Goal: Information Seeking & Learning: Learn about a topic

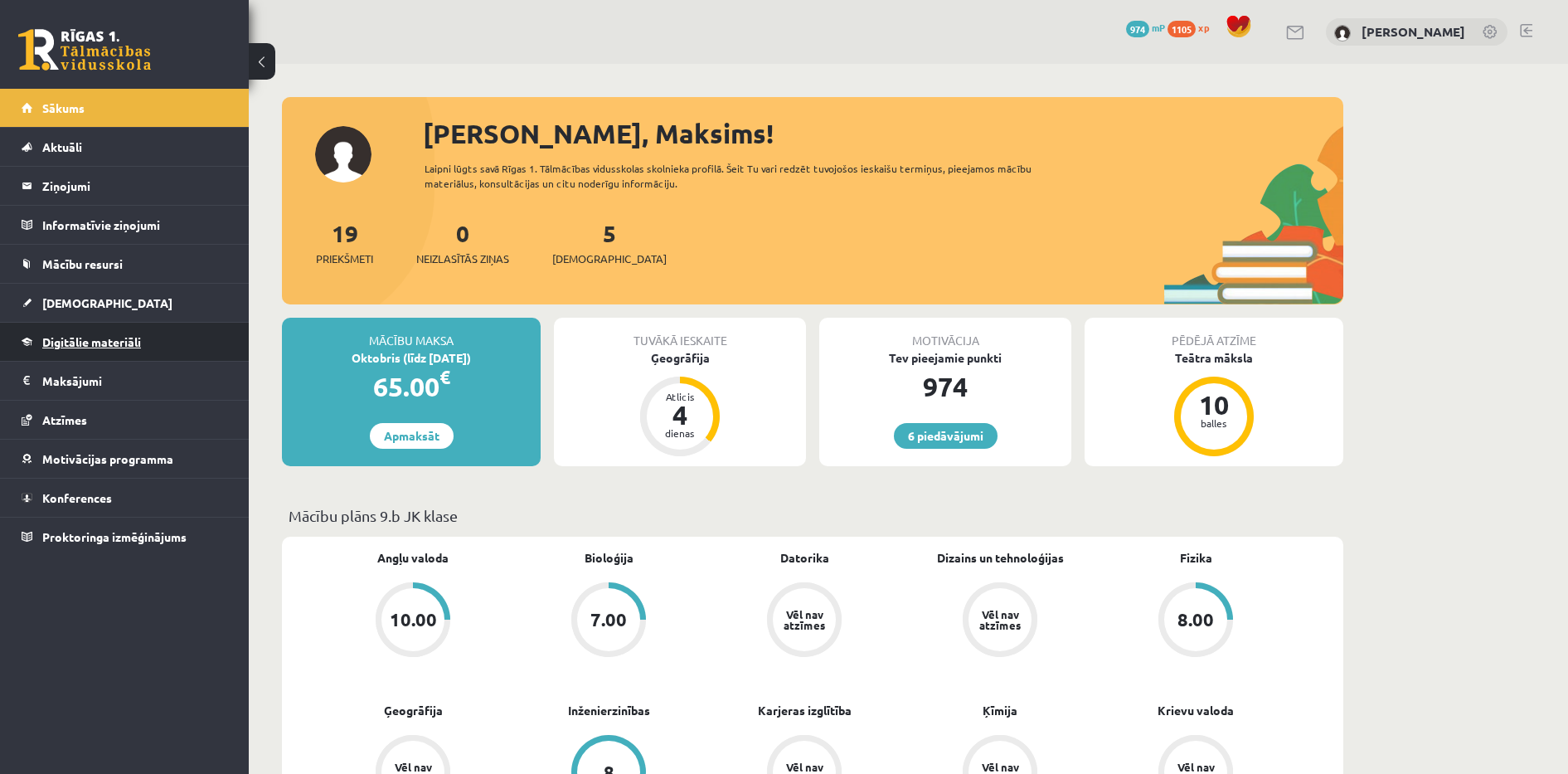
click at [80, 337] on span "Digitālie materiāli" at bounding box center [91, 342] width 99 height 15
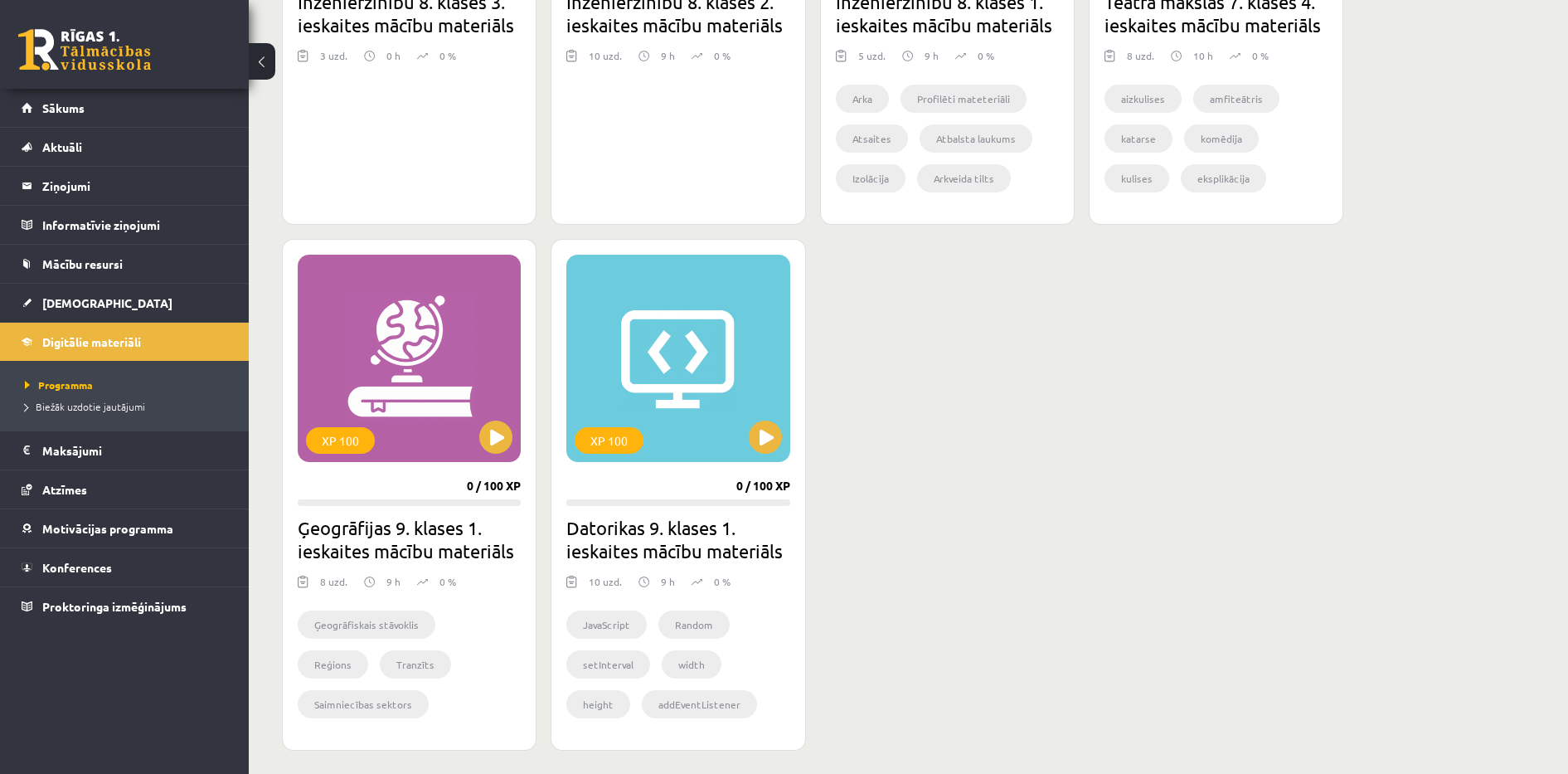
scroll to position [1328, 0]
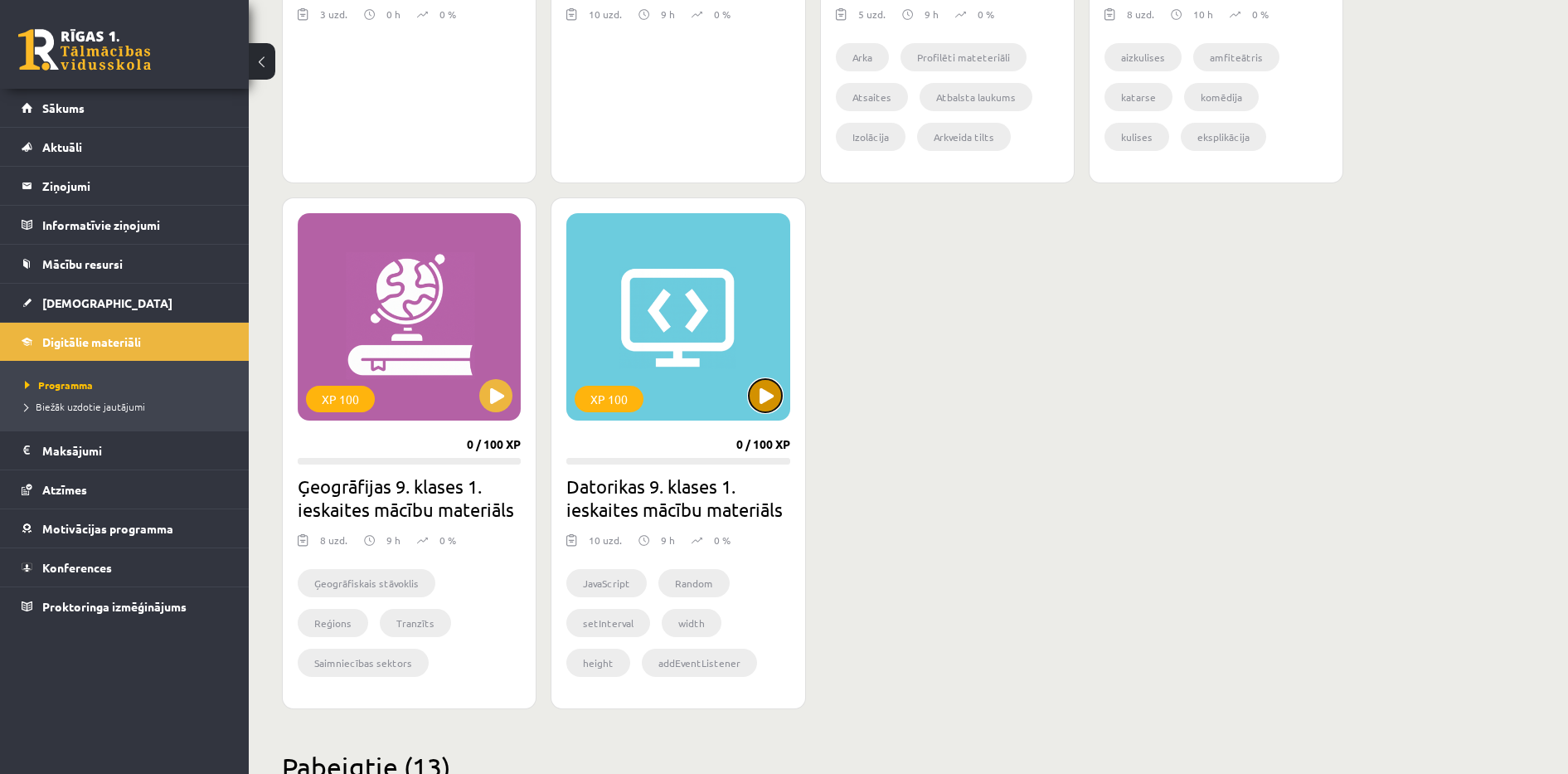
click at [755, 401] on button at bounding box center [765, 396] width 34 height 34
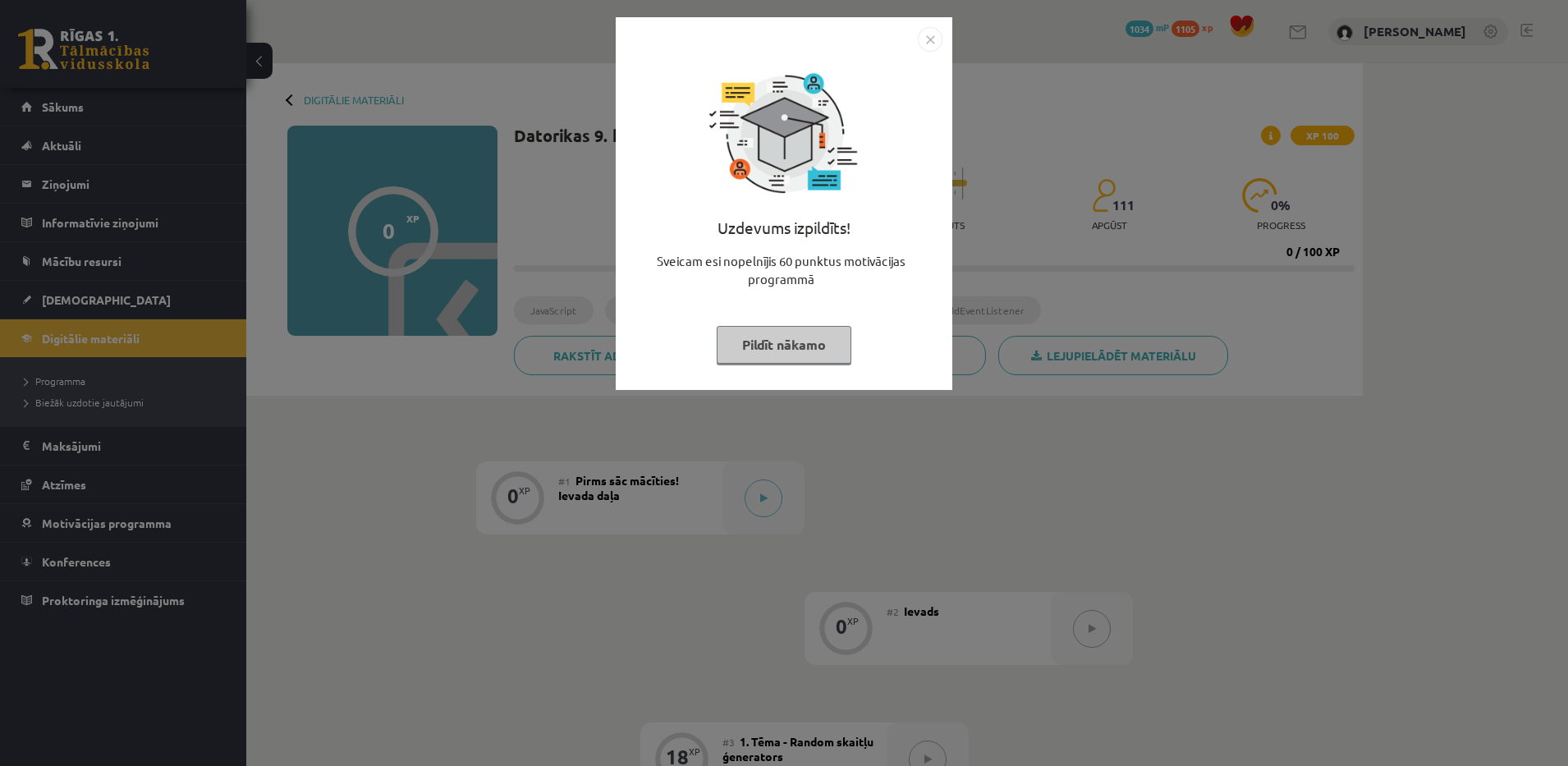
click at [798, 349] on button "Pildīt nākamo" at bounding box center [784, 345] width 135 height 38
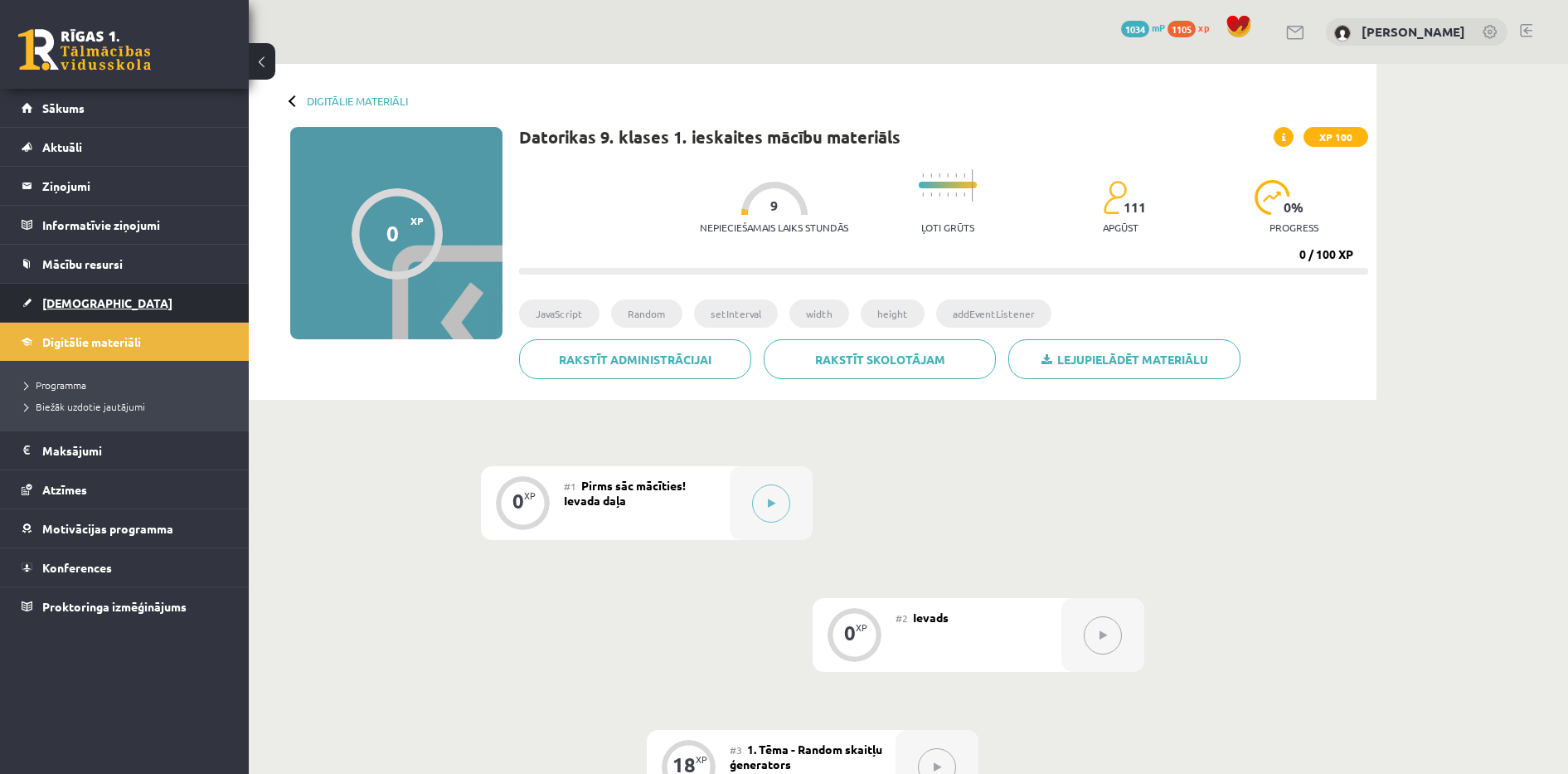
click at [119, 293] on link "[DEMOGRAPHIC_DATA]" at bounding box center [124, 303] width 206 height 38
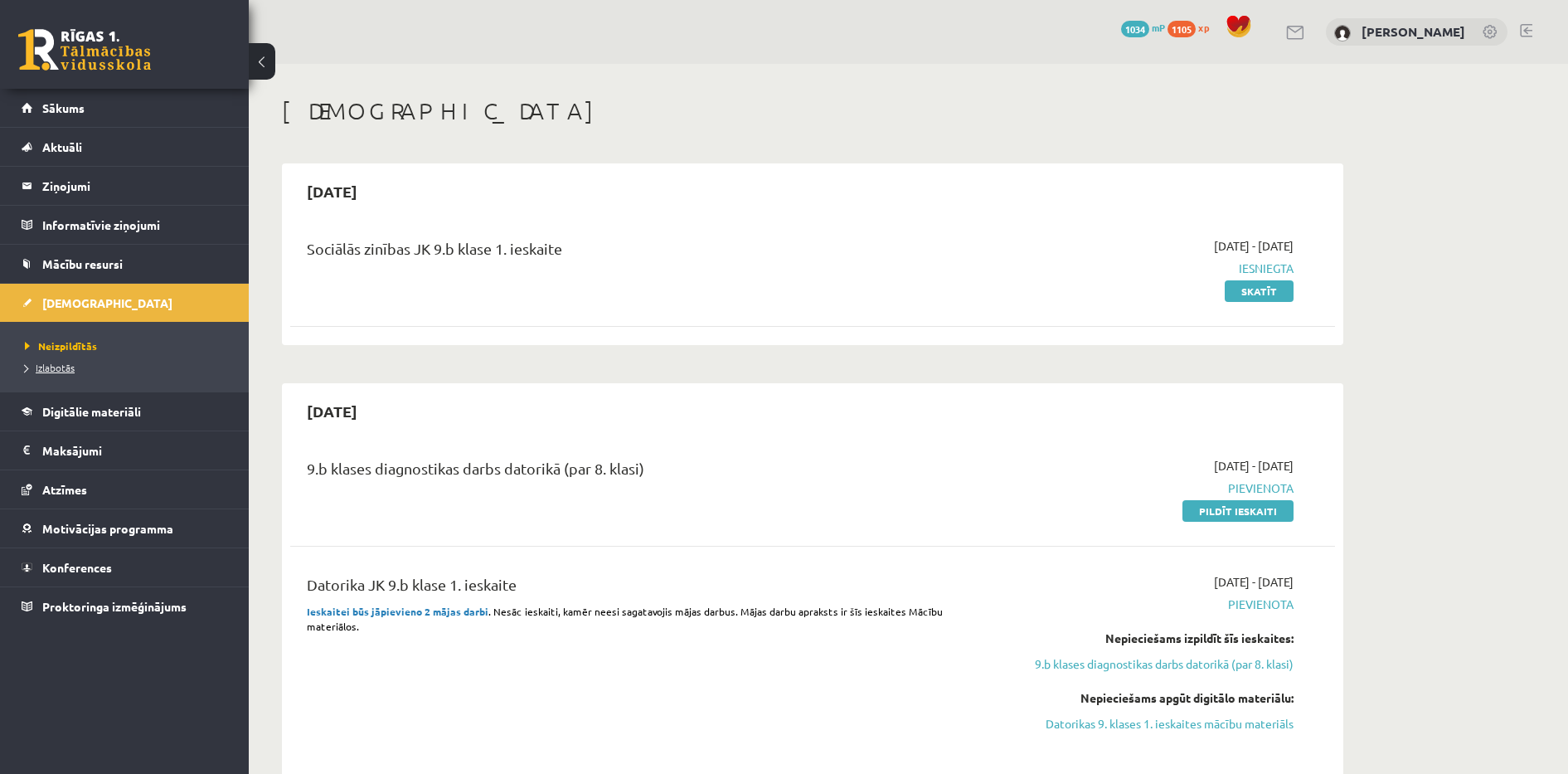
click at [60, 374] on link "Izlabotās" at bounding box center [129, 368] width 207 height 15
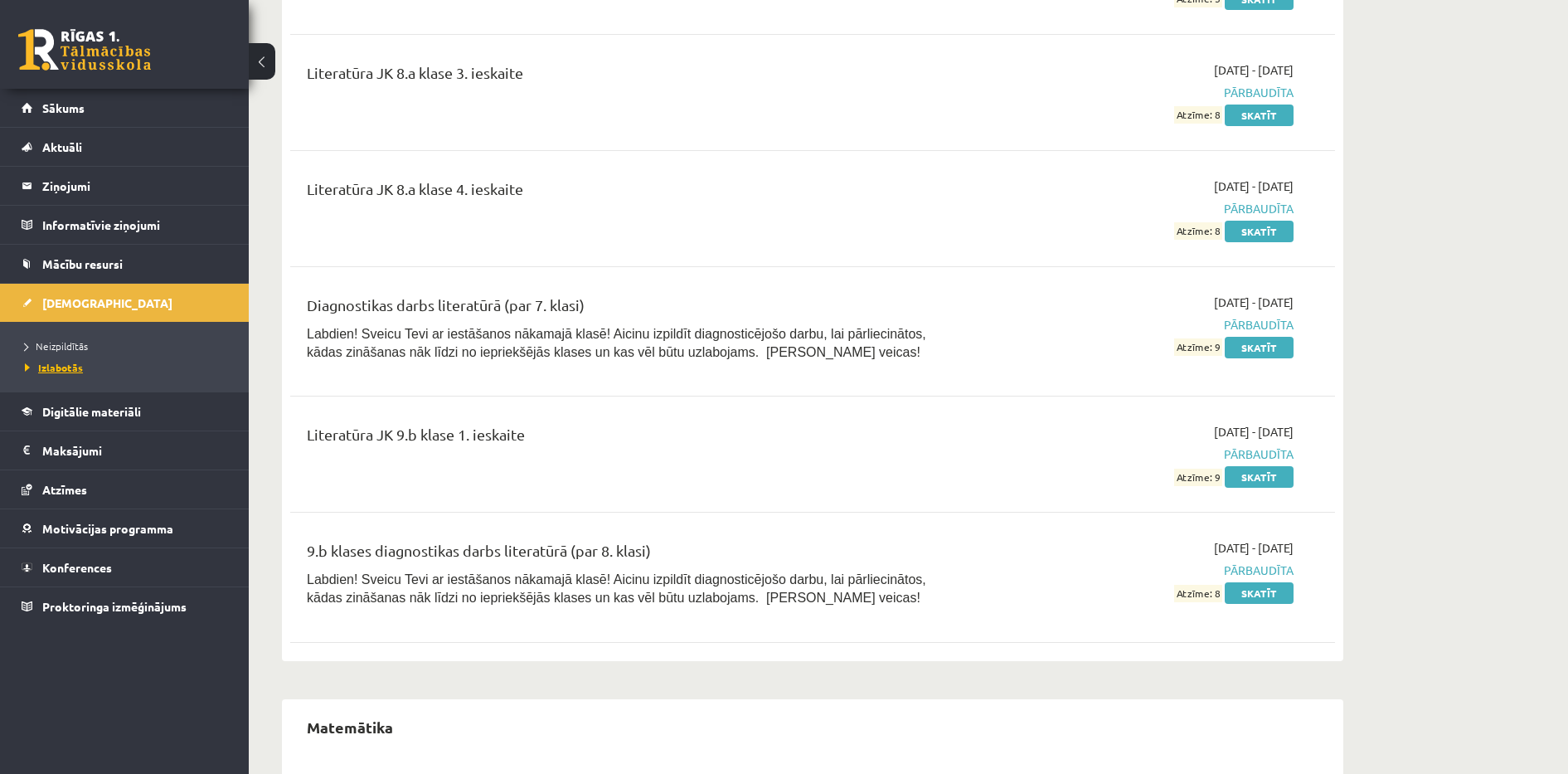
scroll to position [15679, 0]
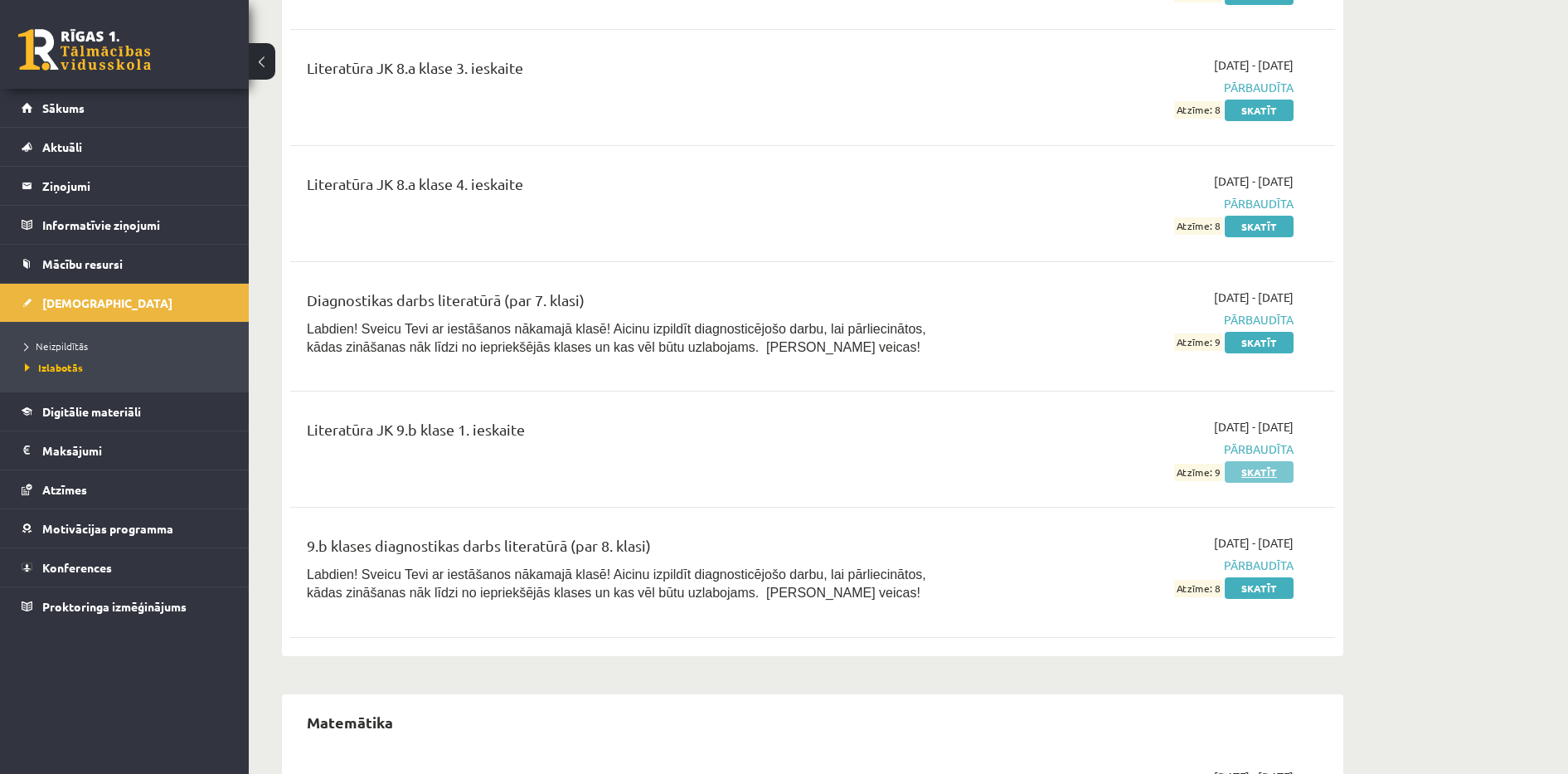
click at [1238, 482] on link "Skatīt" at bounding box center [1259, 471] width 69 height 21
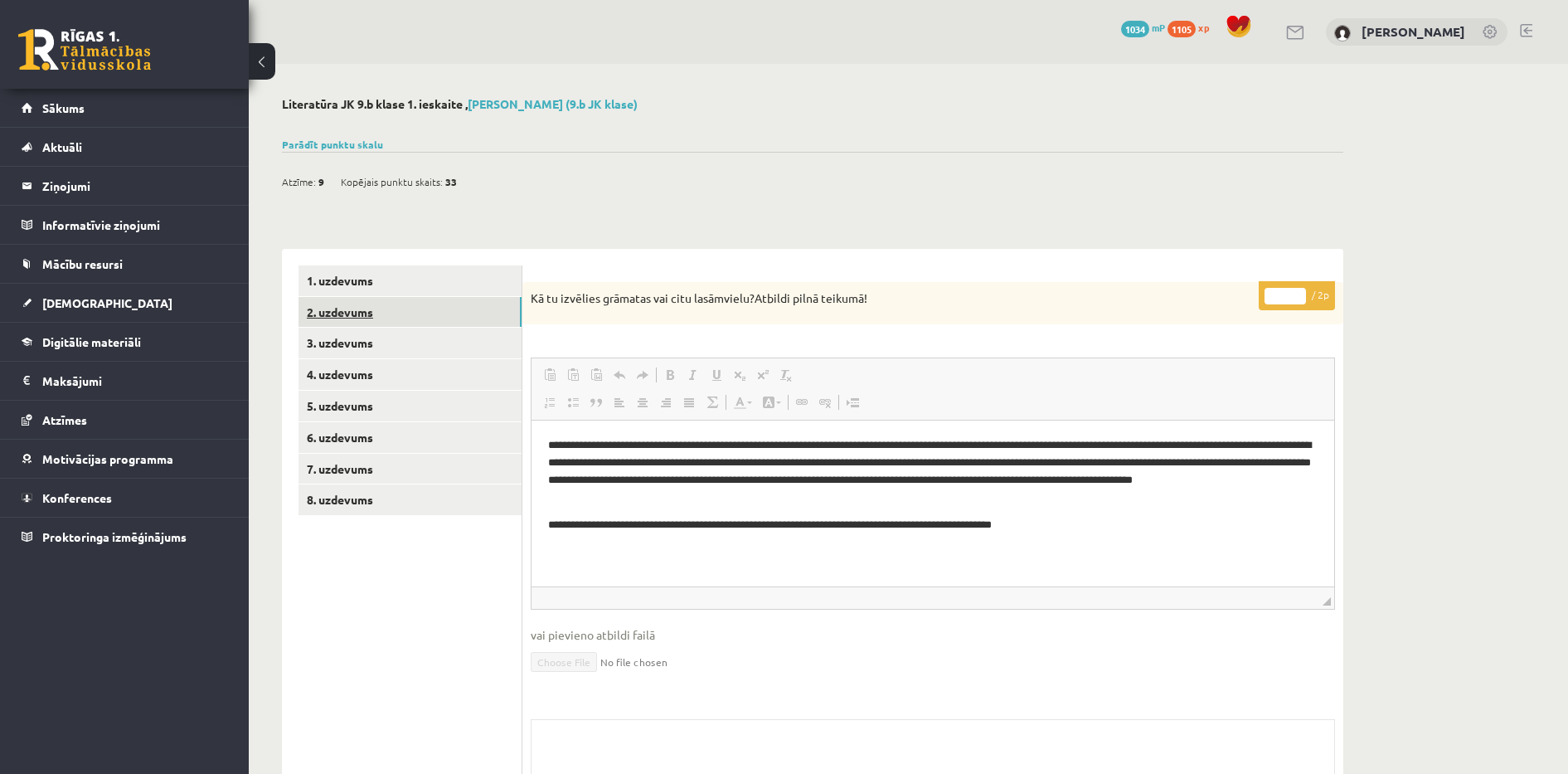
click at [446, 309] on link "2. uzdevums" at bounding box center [410, 312] width 223 height 31
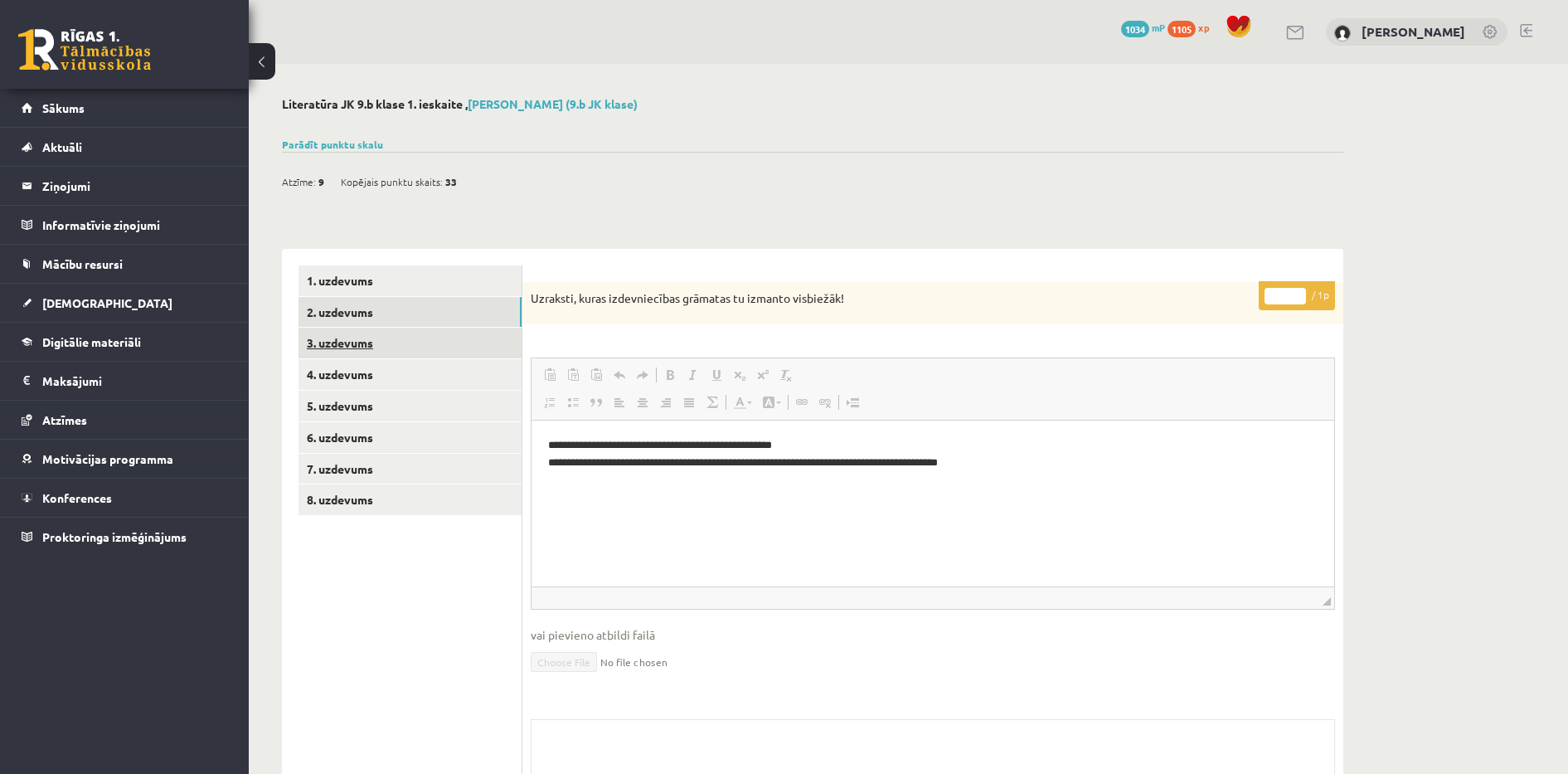
click at [423, 354] on link "3. uzdevums" at bounding box center [410, 343] width 223 height 31
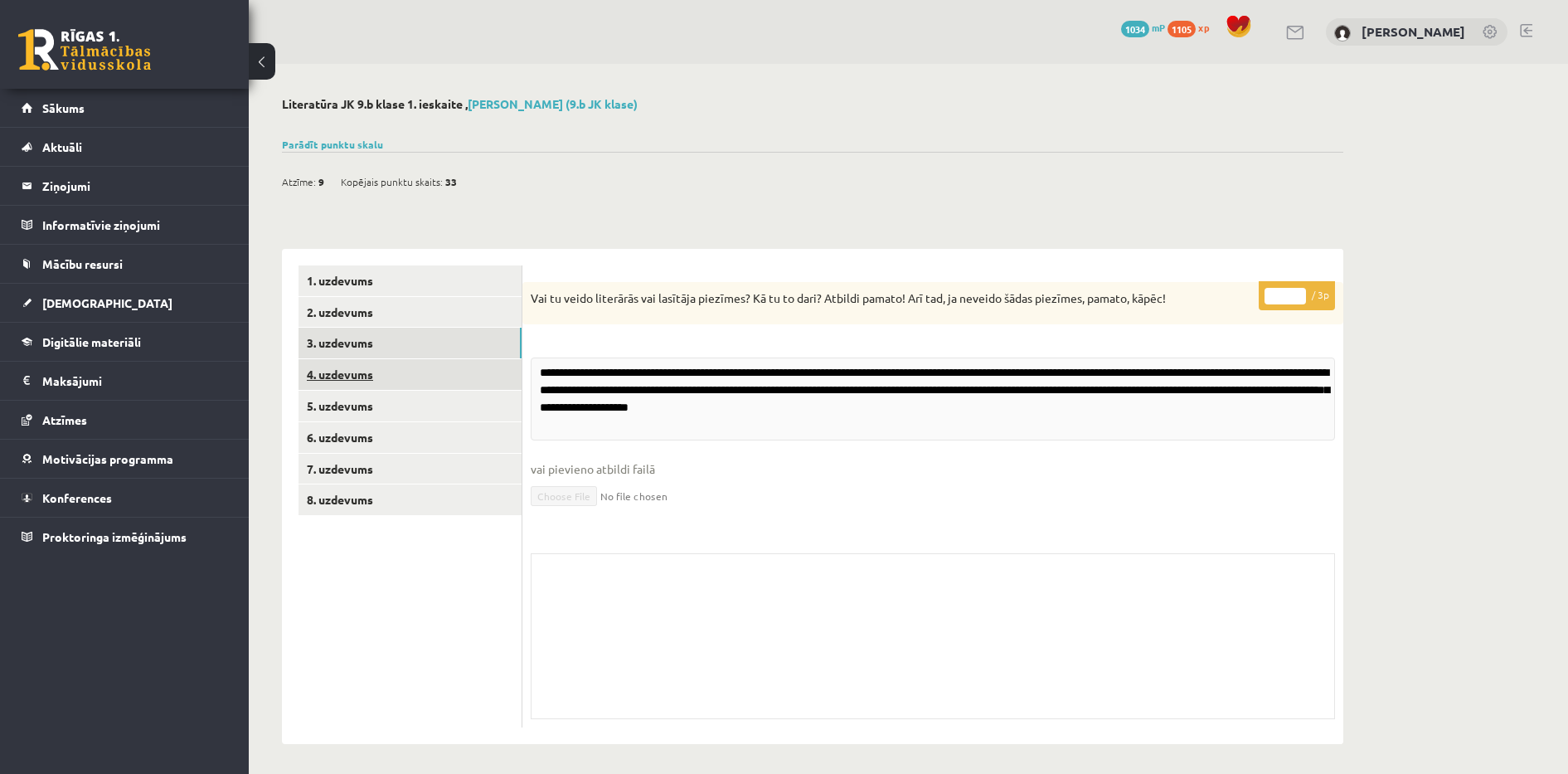
click at [425, 384] on link "4. uzdevums" at bounding box center [410, 374] width 223 height 31
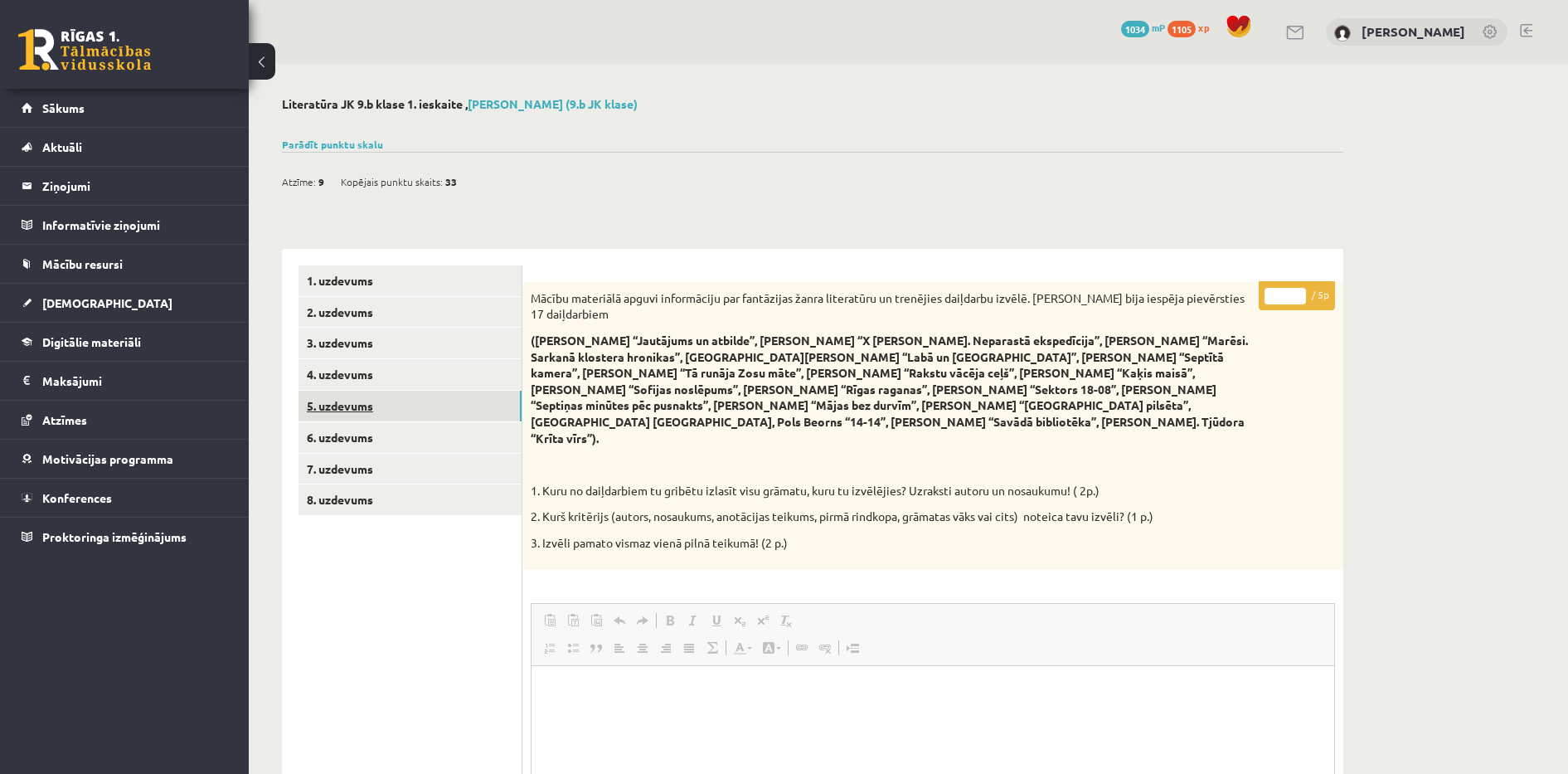
click at [433, 413] on link "5. uzdevums" at bounding box center [410, 405] width 223 height 31
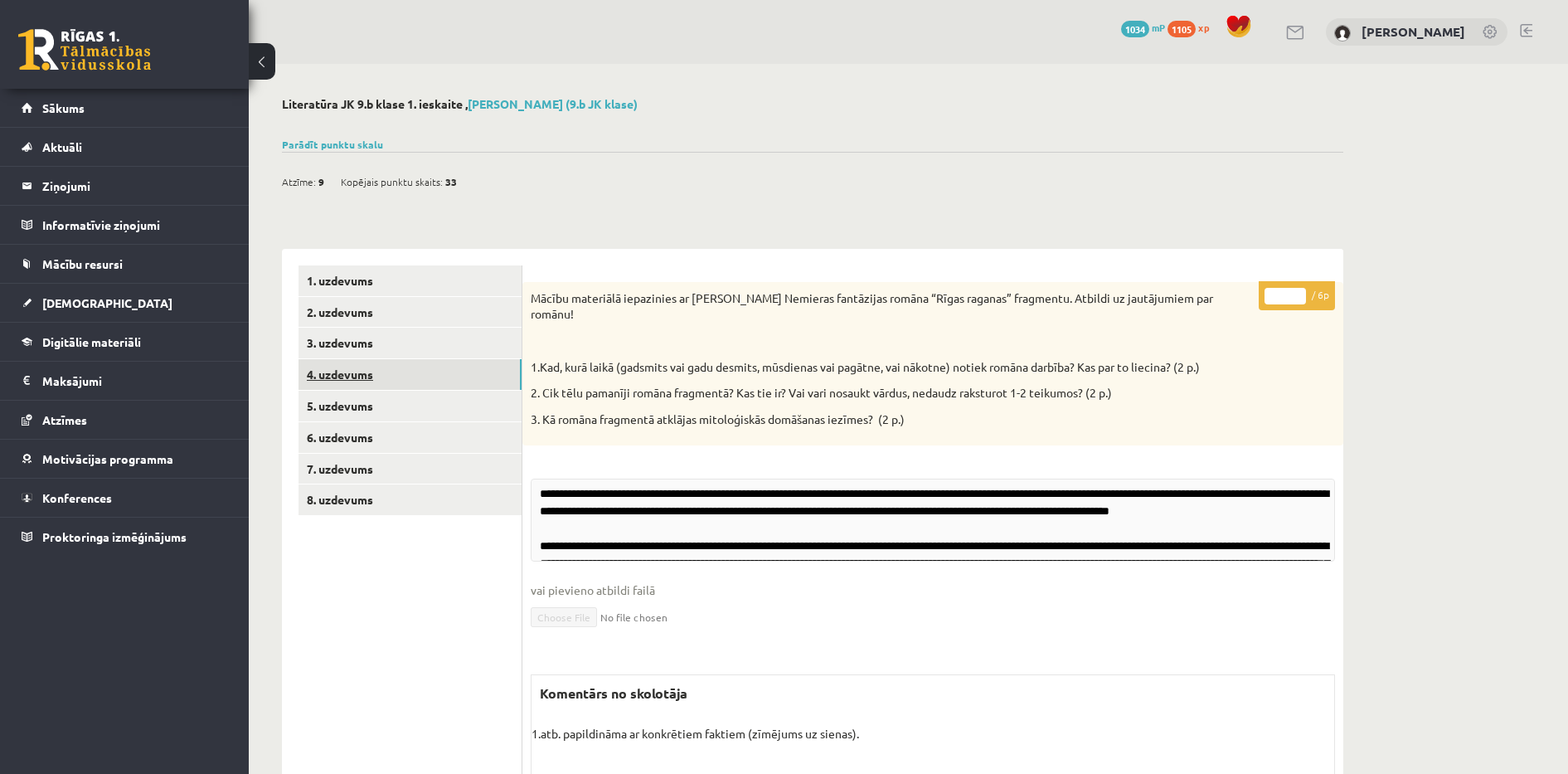
click at [431, 383] on link "4. uzdevums" at bounding box center [410, 374] width 223 height 31
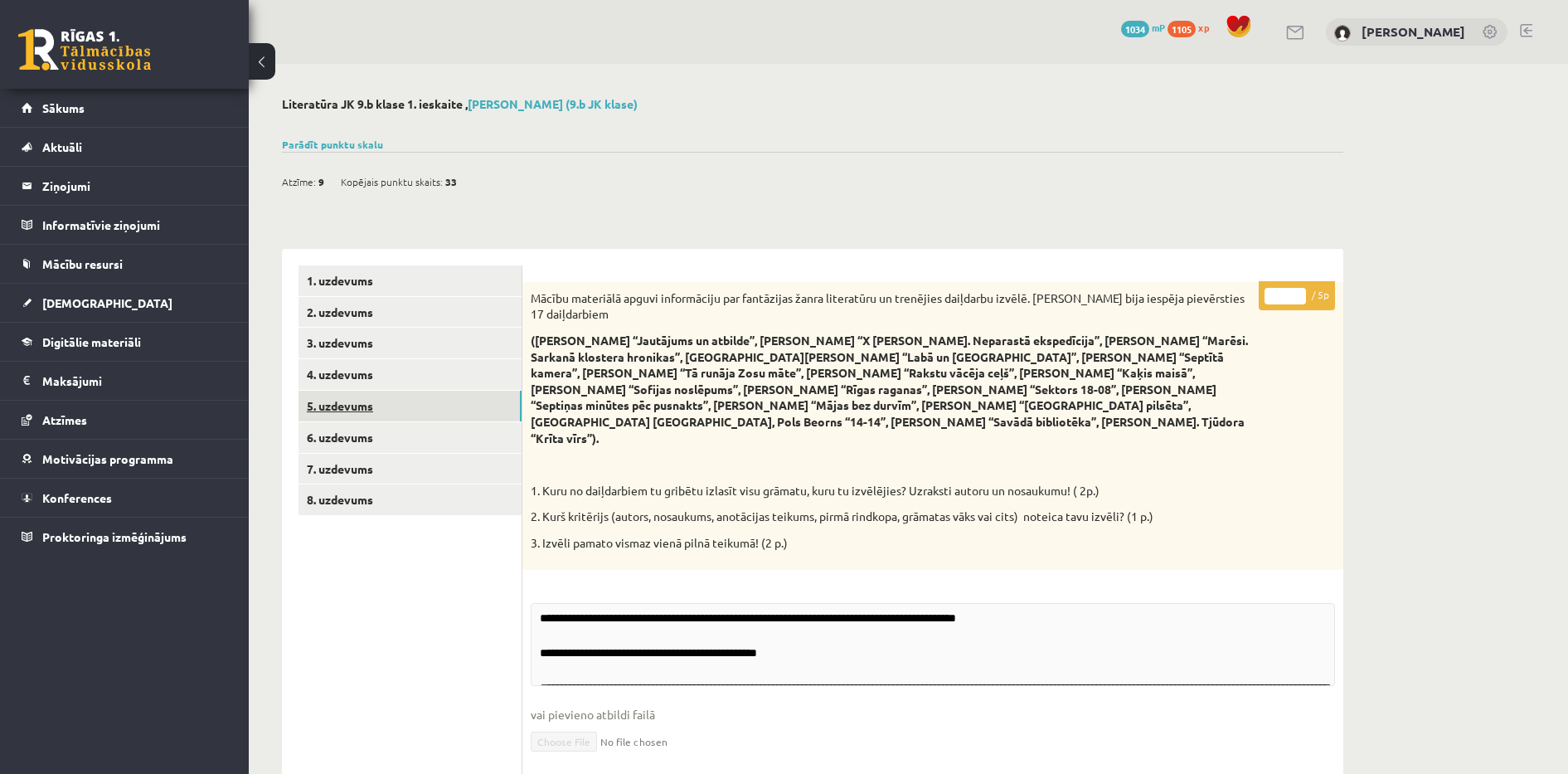
click at [429, 406] on link "5. uzdevums" at bounding box center [410, 405] width 223 height 31
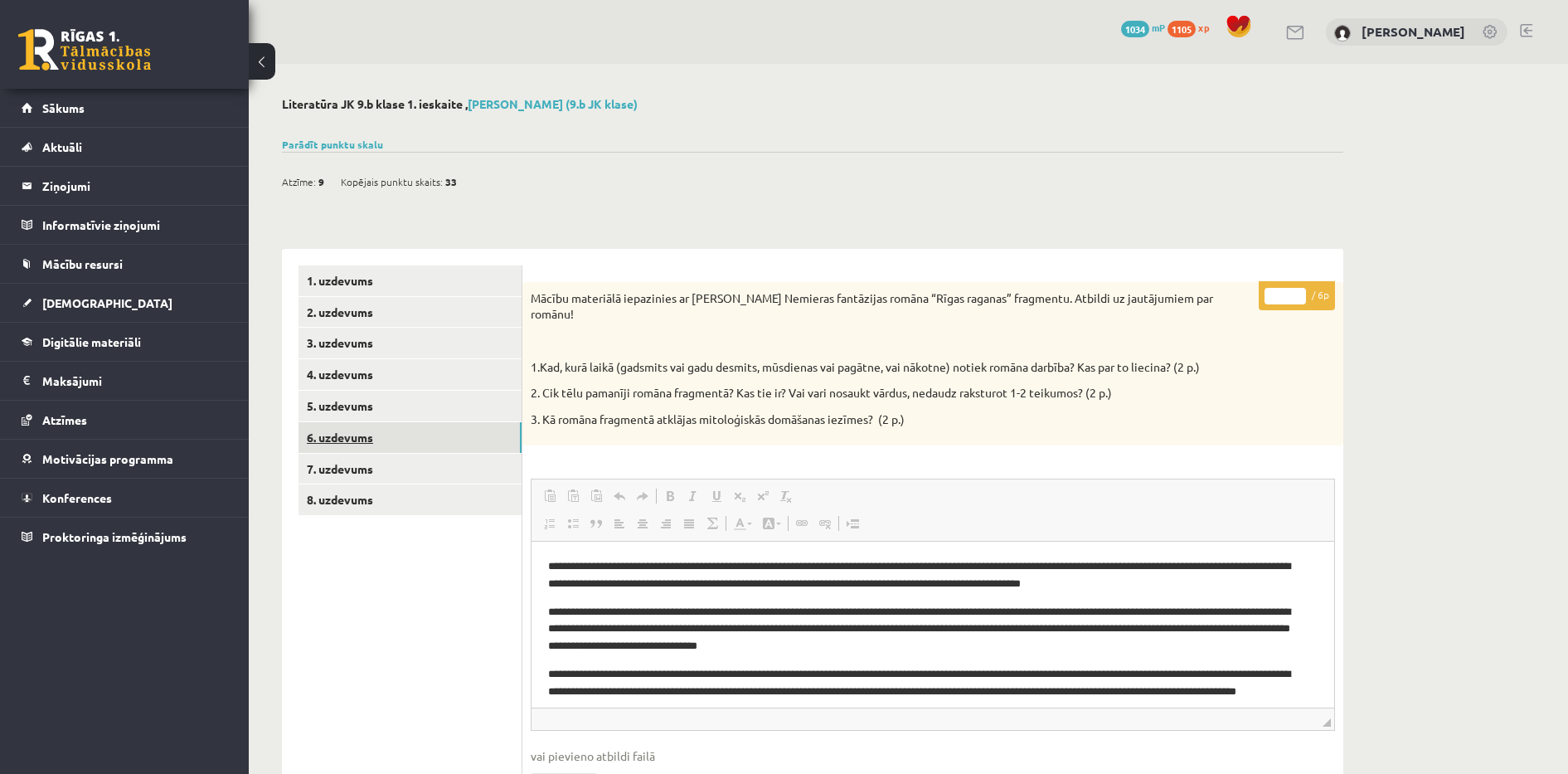
click at [349, 437] on link "6. uzdevums" at bounding box center [410, 437] width 223 height 31
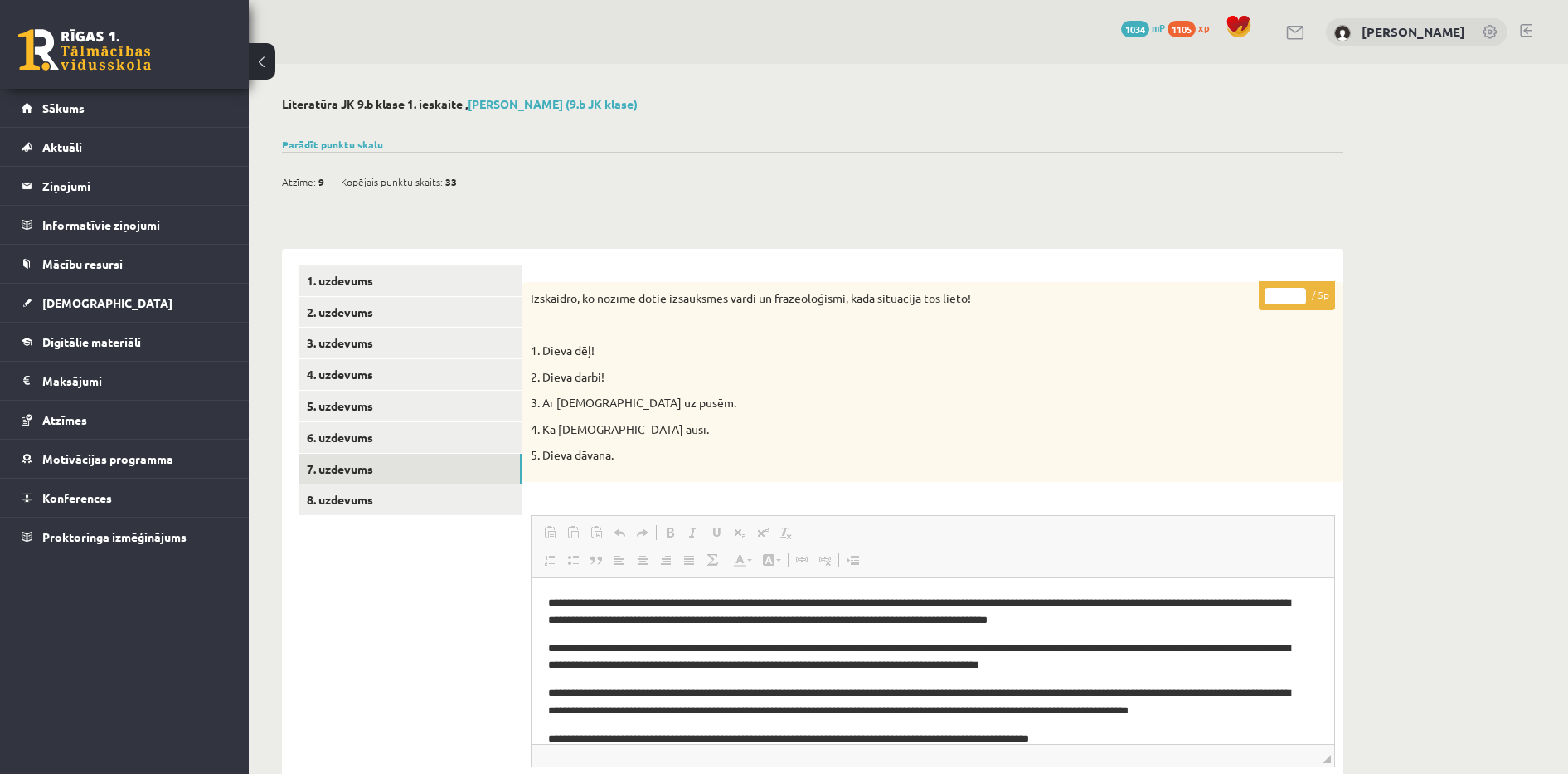
click at [351, 465] on link "7. uzdevums" at bounding box center [410, 469] width 223 height 31
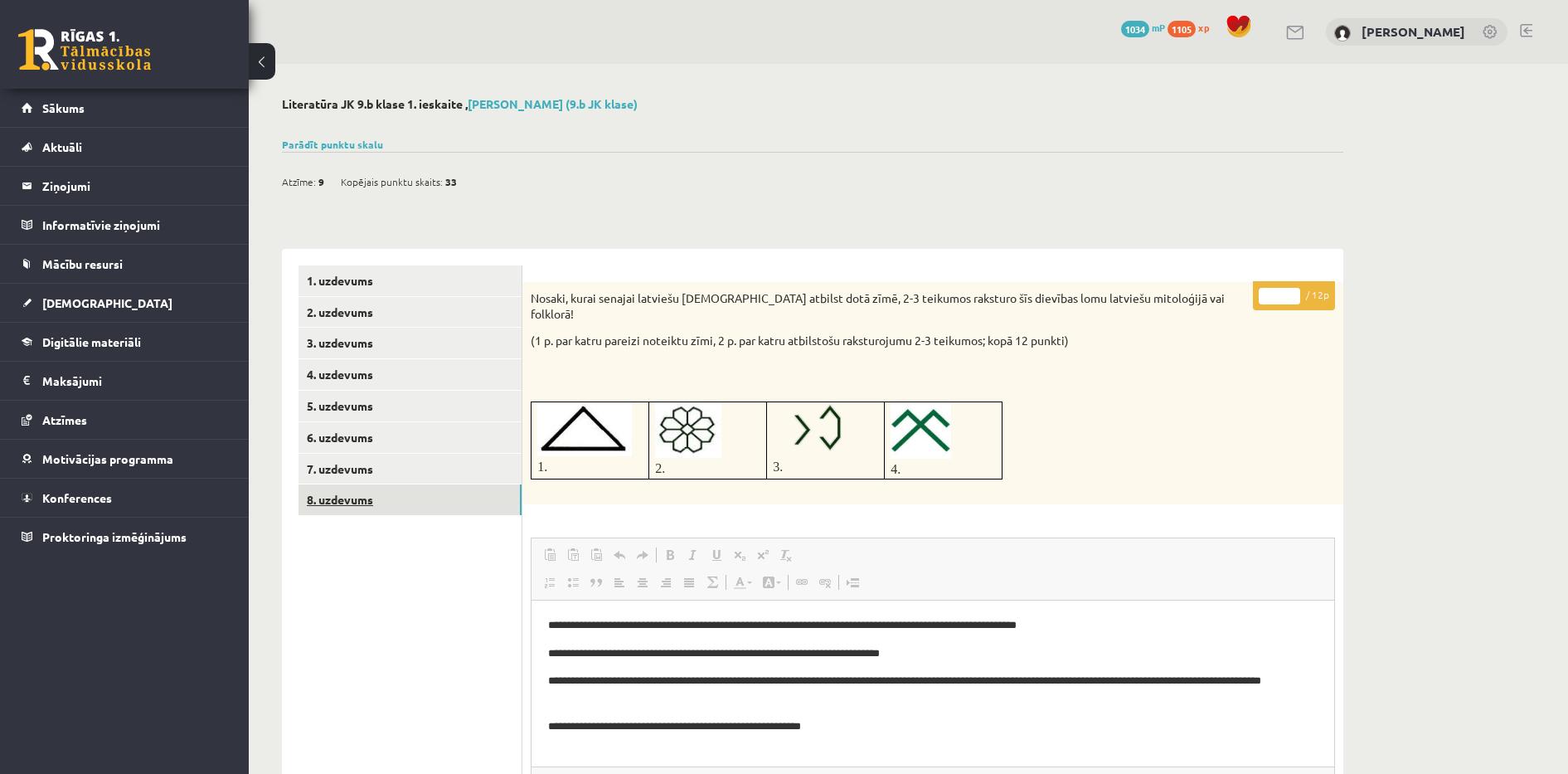
click at [362, 487] on link "8. uzdevums" at bounding box center [410, 500] width 223 height 31
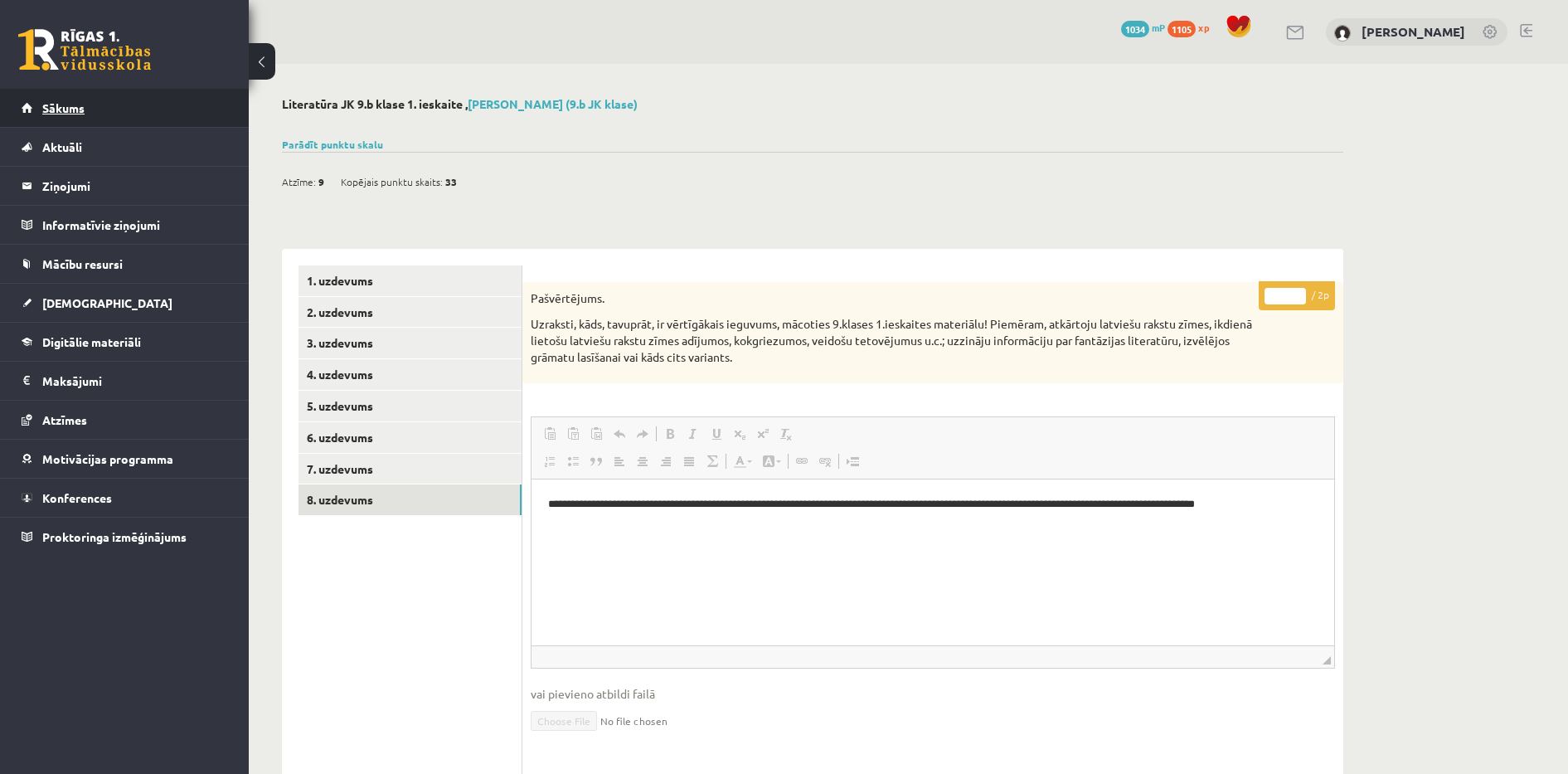
click at [85, 119] on link "Sākums" at bounding box center [124, 107] width 206 height 38
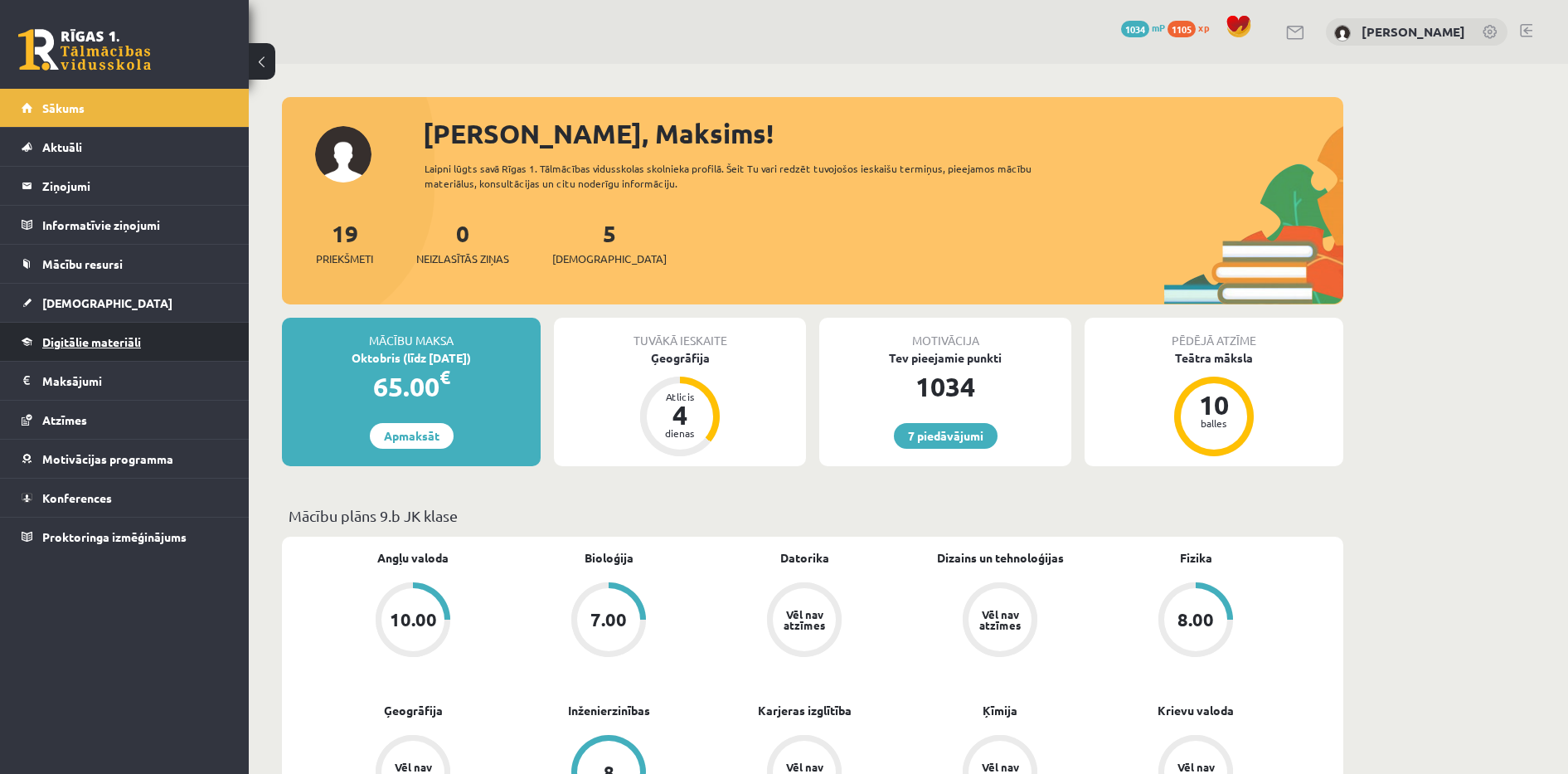
click at [175, 344] on link "Digitālie materiāli" at bounding box center [124, 342] width 206 height 38
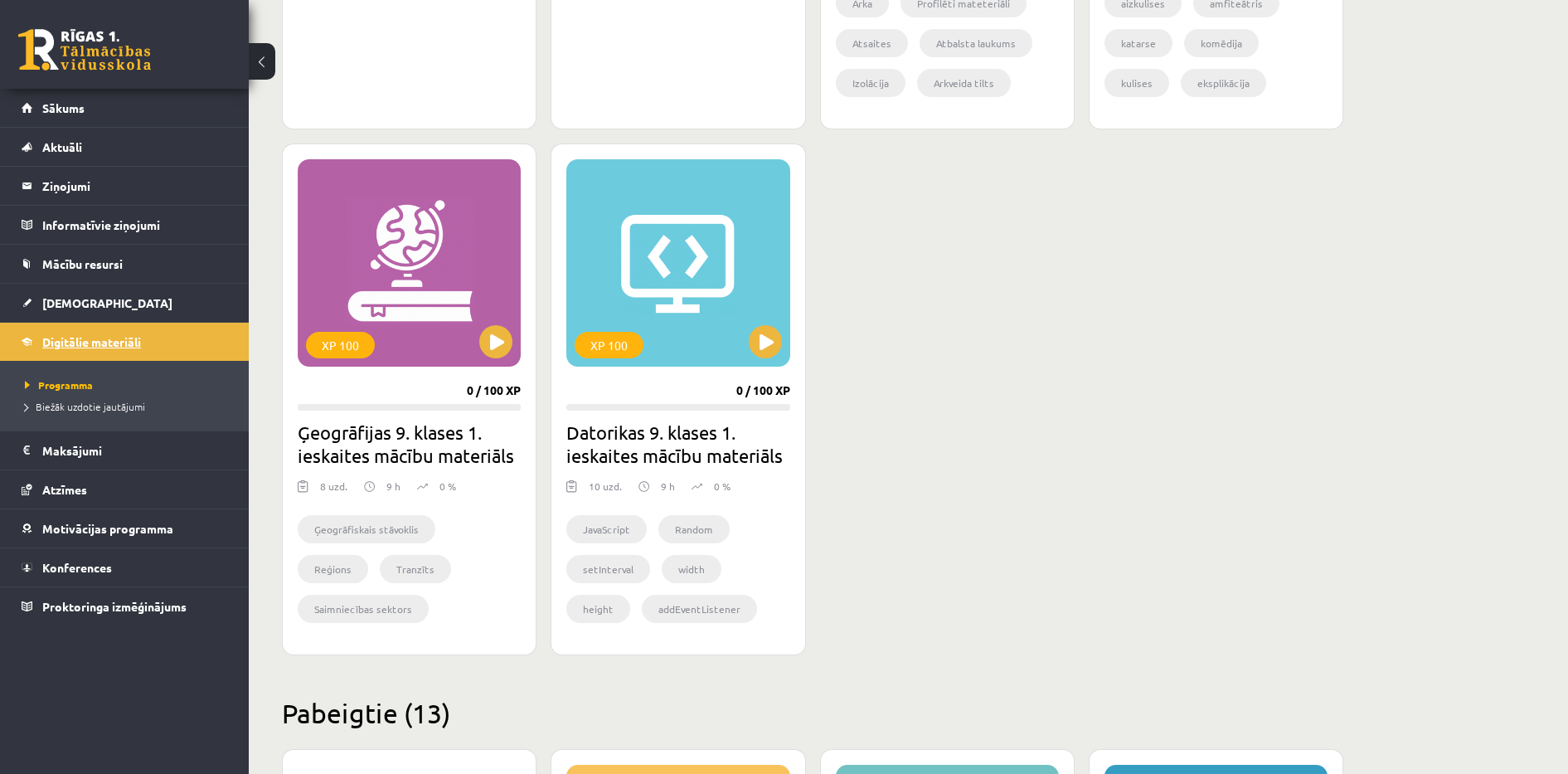
scroll to position [1452, 0]
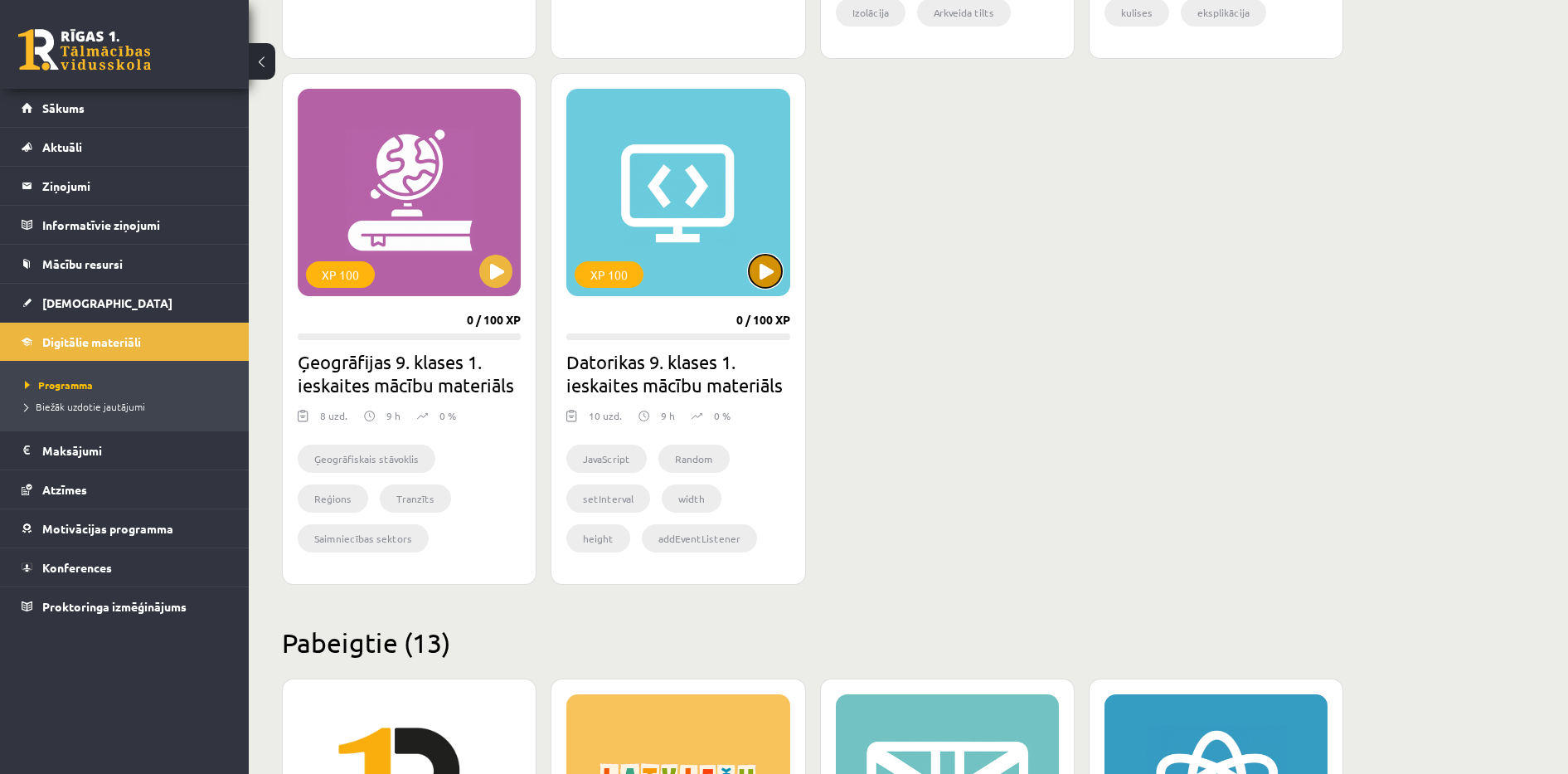
click at [763, 279] on button at bounding box center [765, 272] width 34 height 34
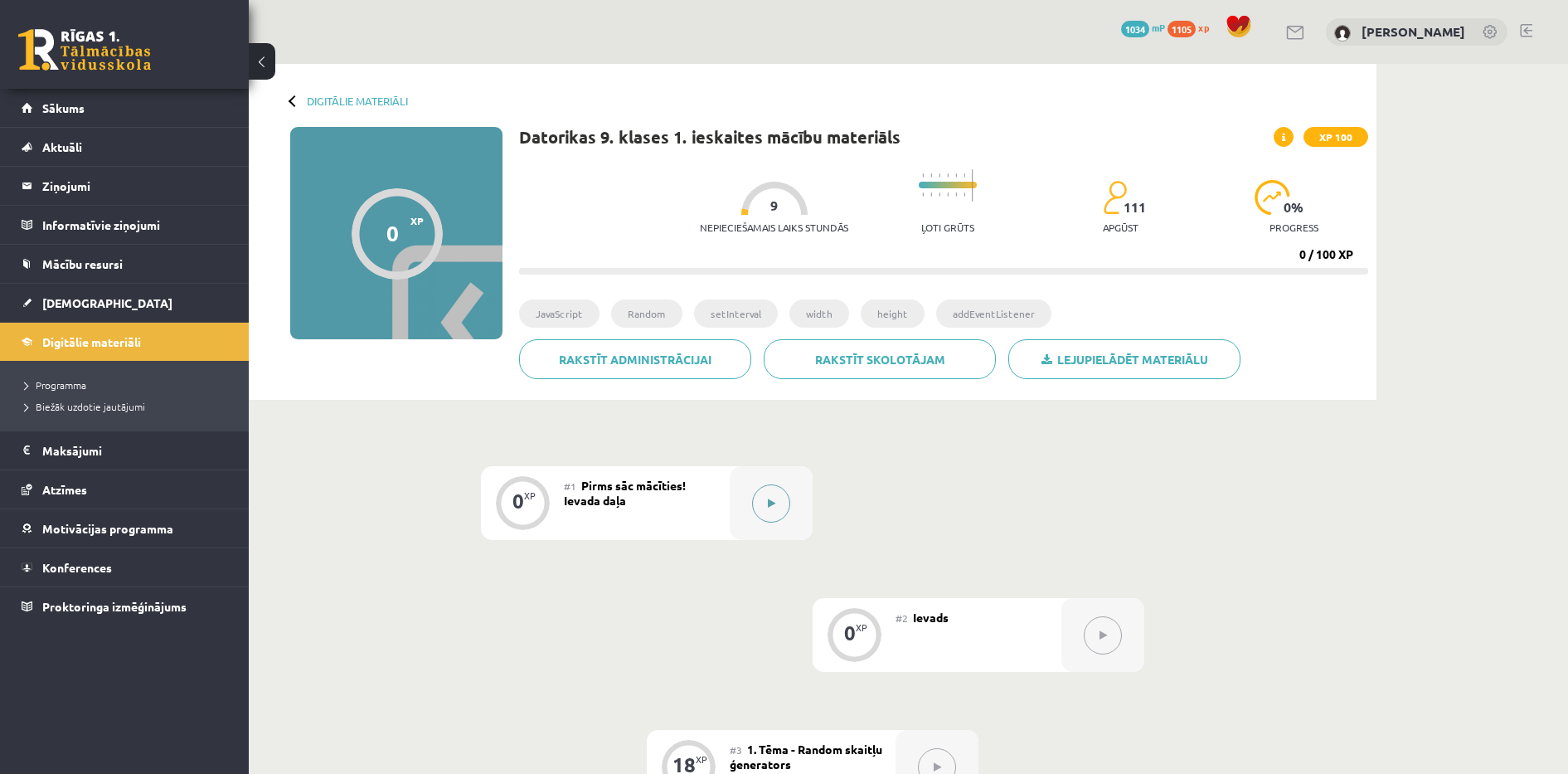
click at [762, 512] on button at bounding box center [771, 503] width 38 height 38
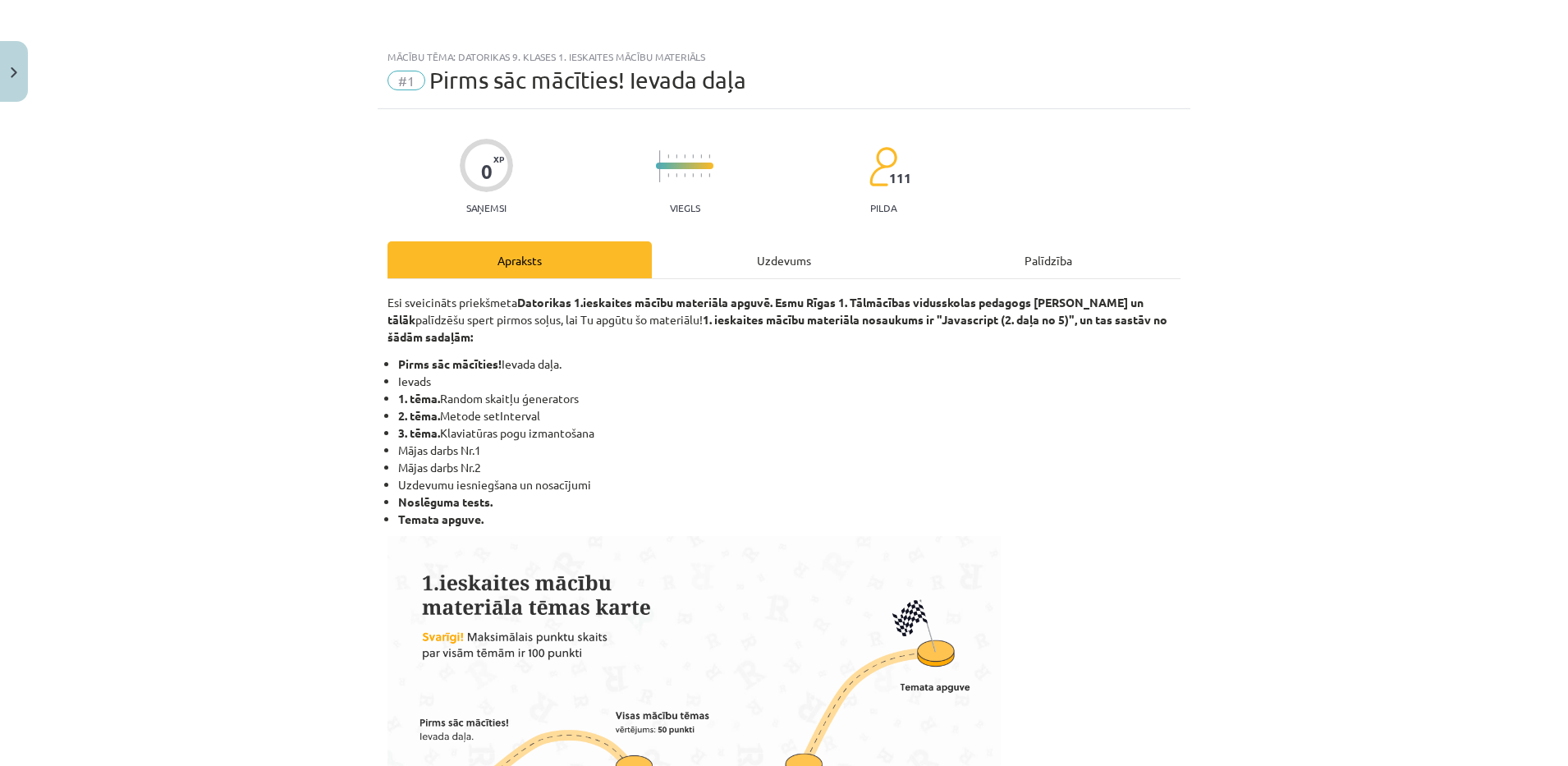
scroll to position [880, 0]
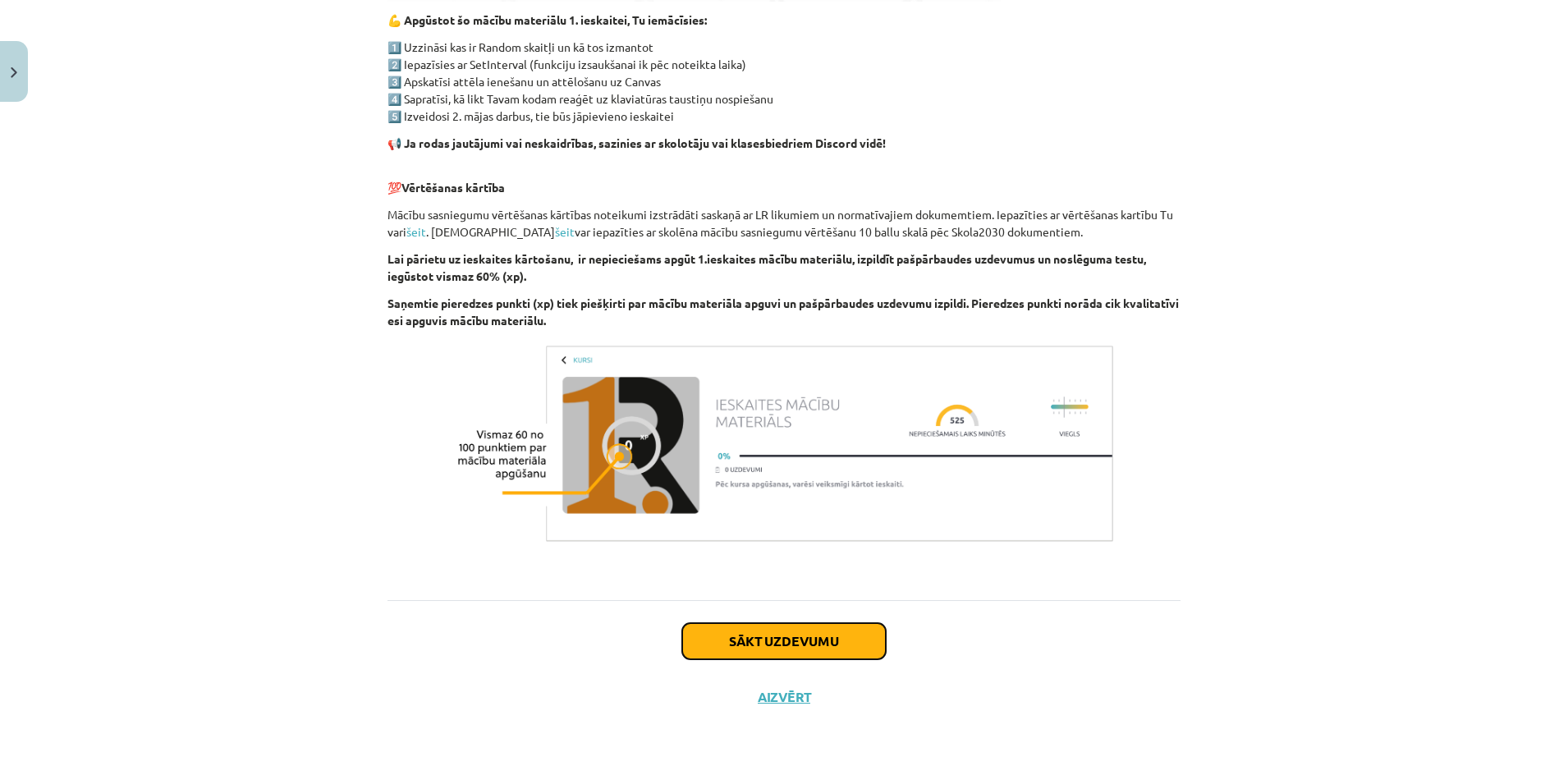
click at [830, 640] on button "Sākt uzdevumu" at bounding box center [784, 640] width 203 height 36
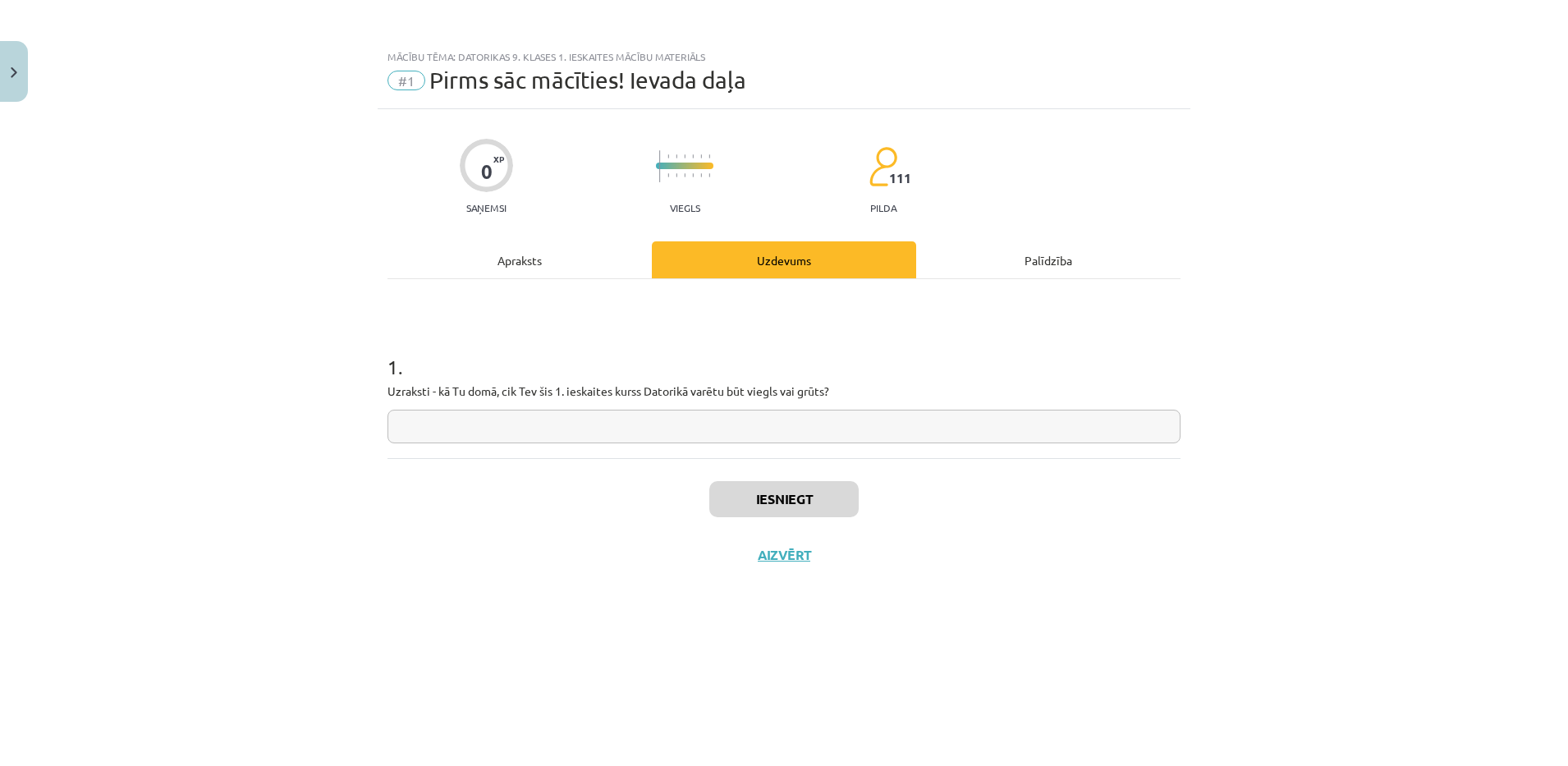
click at [699, 438] on input "text" at bounding box center [784, 426] width 793 height 33
type input "**********"
click at [729, 492] on button "Iesniegt" at bounding box center [784, 499] width 150 height 36
click at [840, 563] on button "Nākamā nodarbība" at bounding box center [784, 565] width 161 height 38
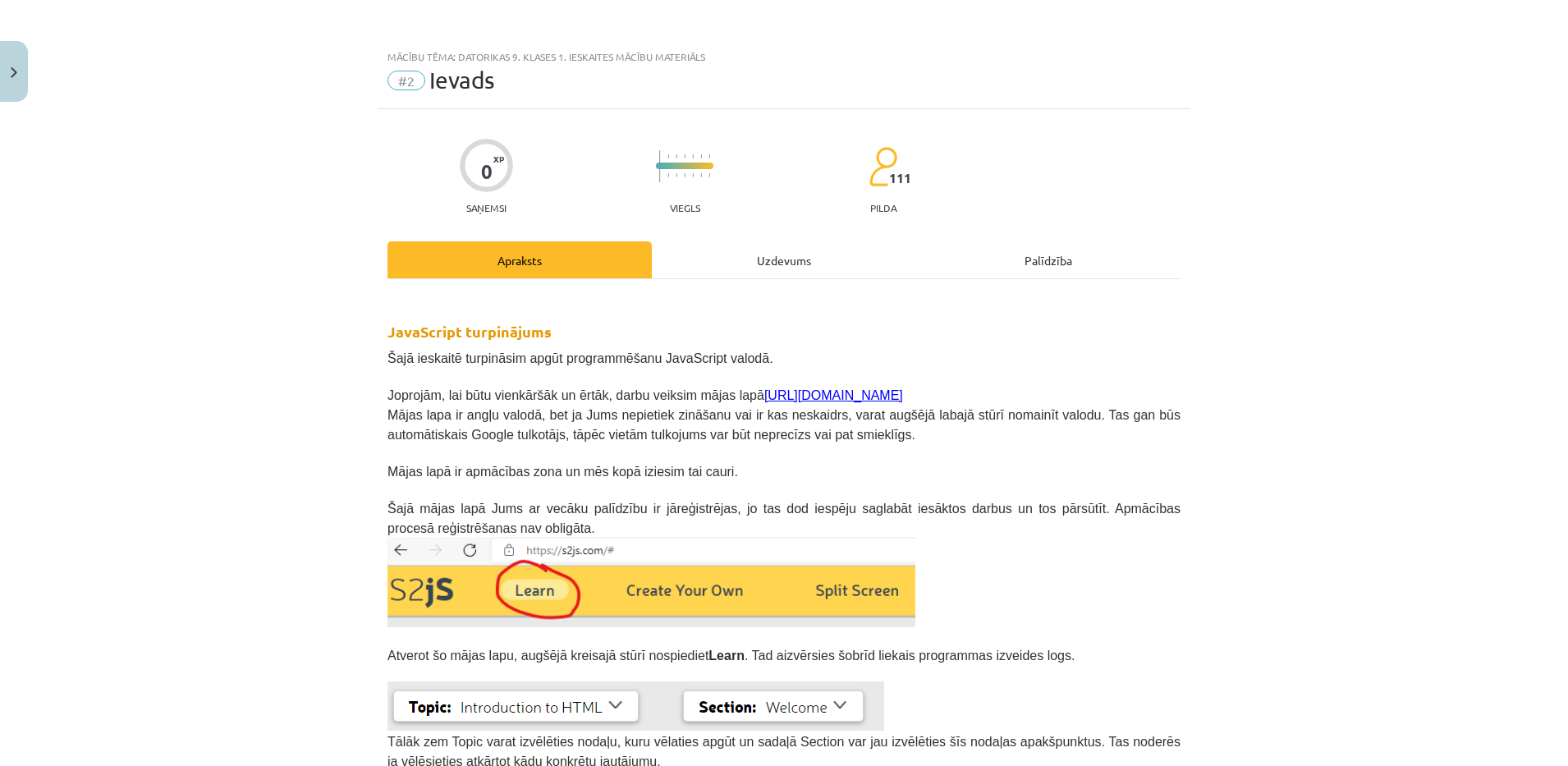
click at [1144, 563] on p at bounding box center [784, 582] width 793 height 91
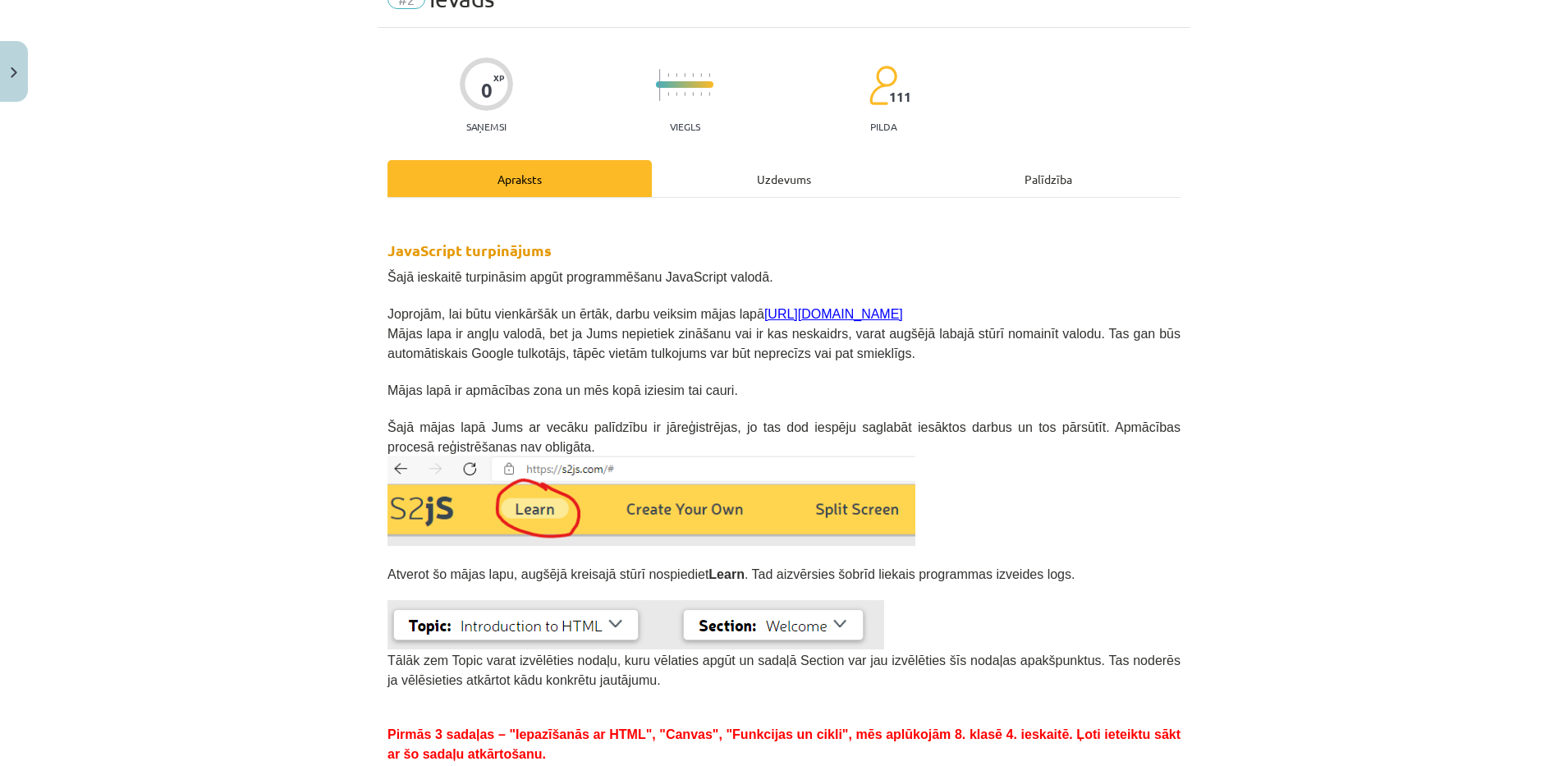
scroll to position [259, 0]
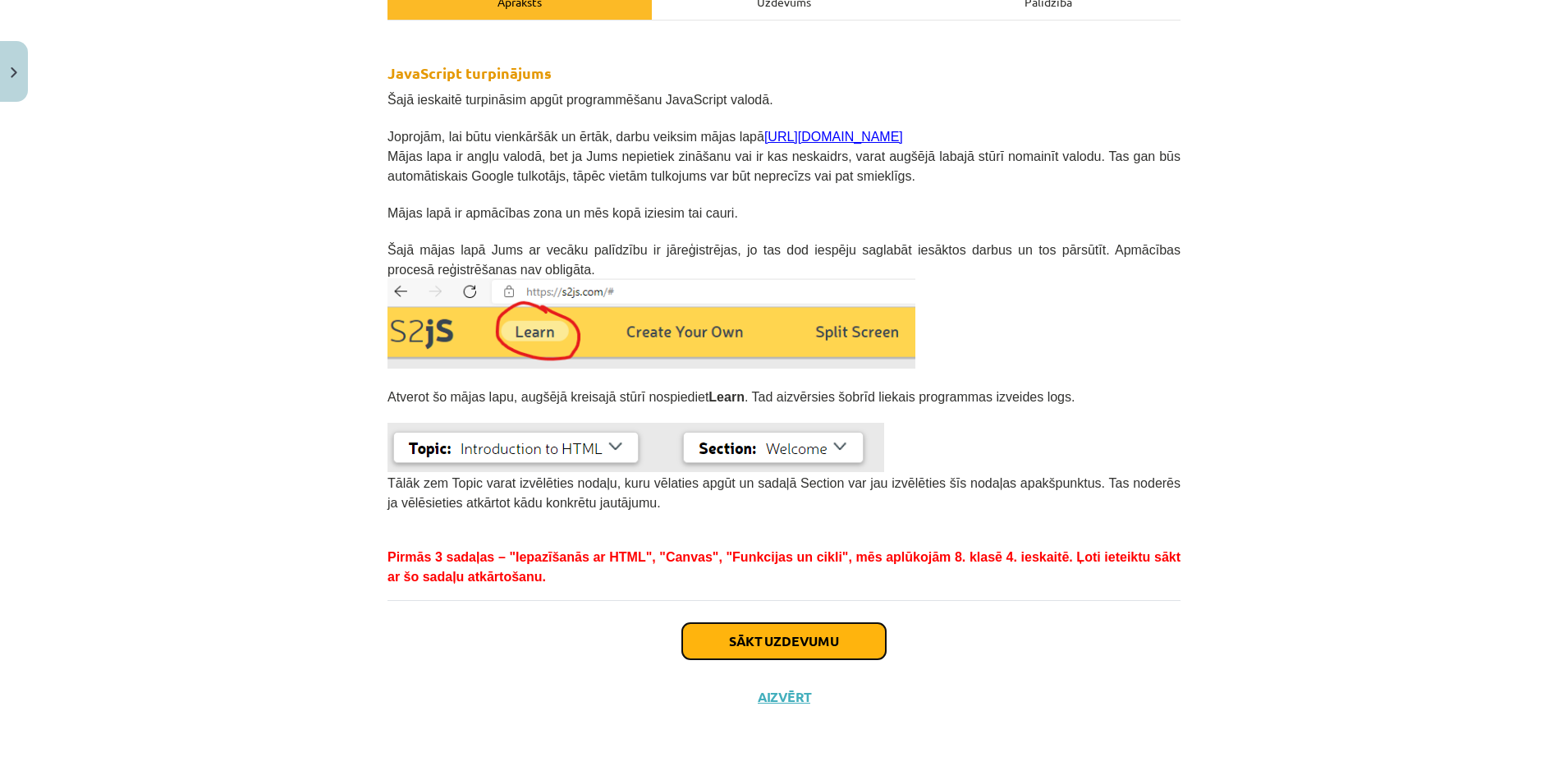
click at [793, 641] on button "Sākt uzdevumu" at bounding box center [784, 640] width 203 height 36
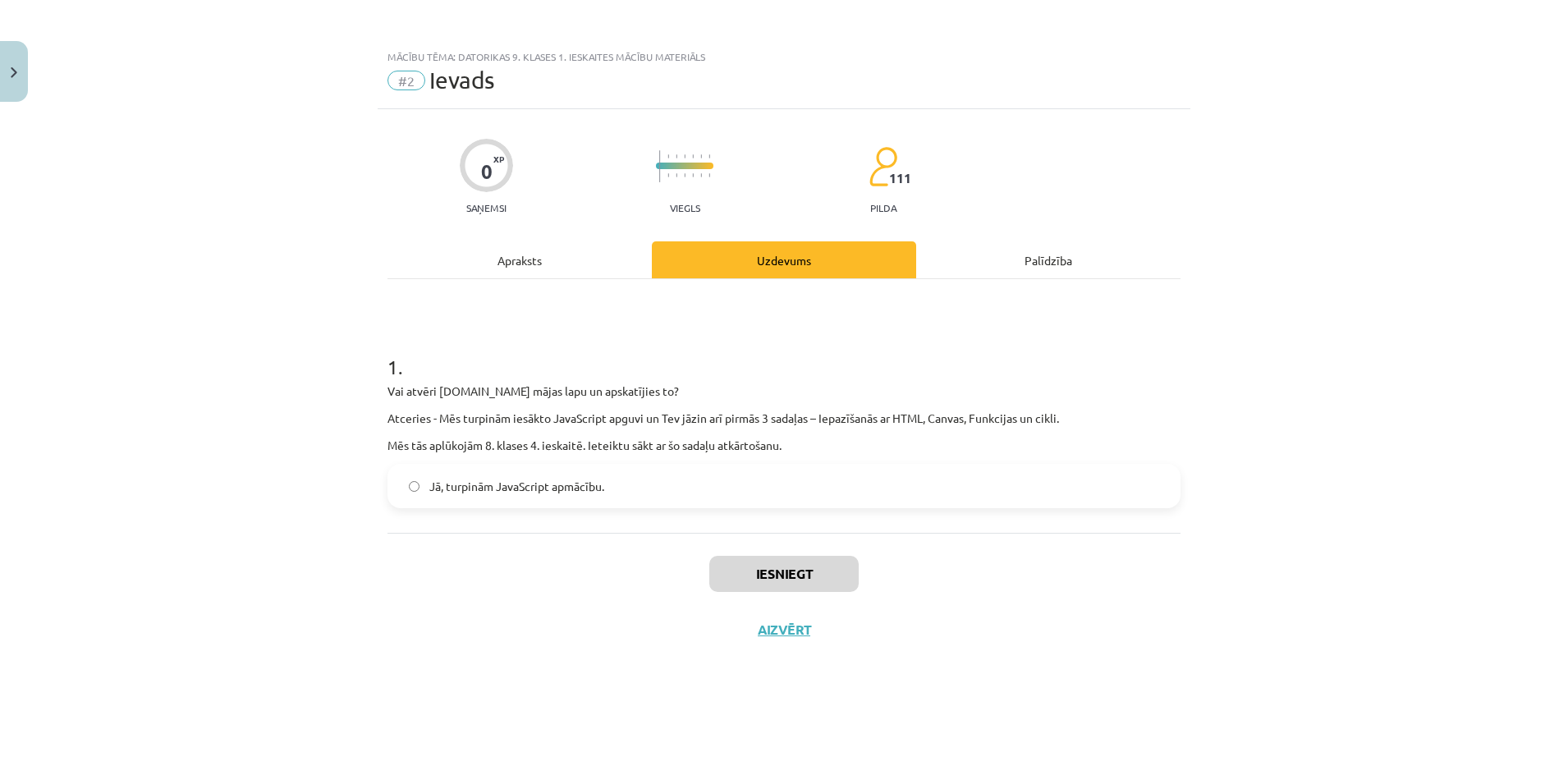
scroll to position [0, 0]
click at [513, 480] on span "Jā, turpinām JavaScript apmācību." at bounding box center [517, 486] width 175 height 18
click at [758, 578] on button "Iesniegt" at bounding box center [784, 574] width 150 height 36
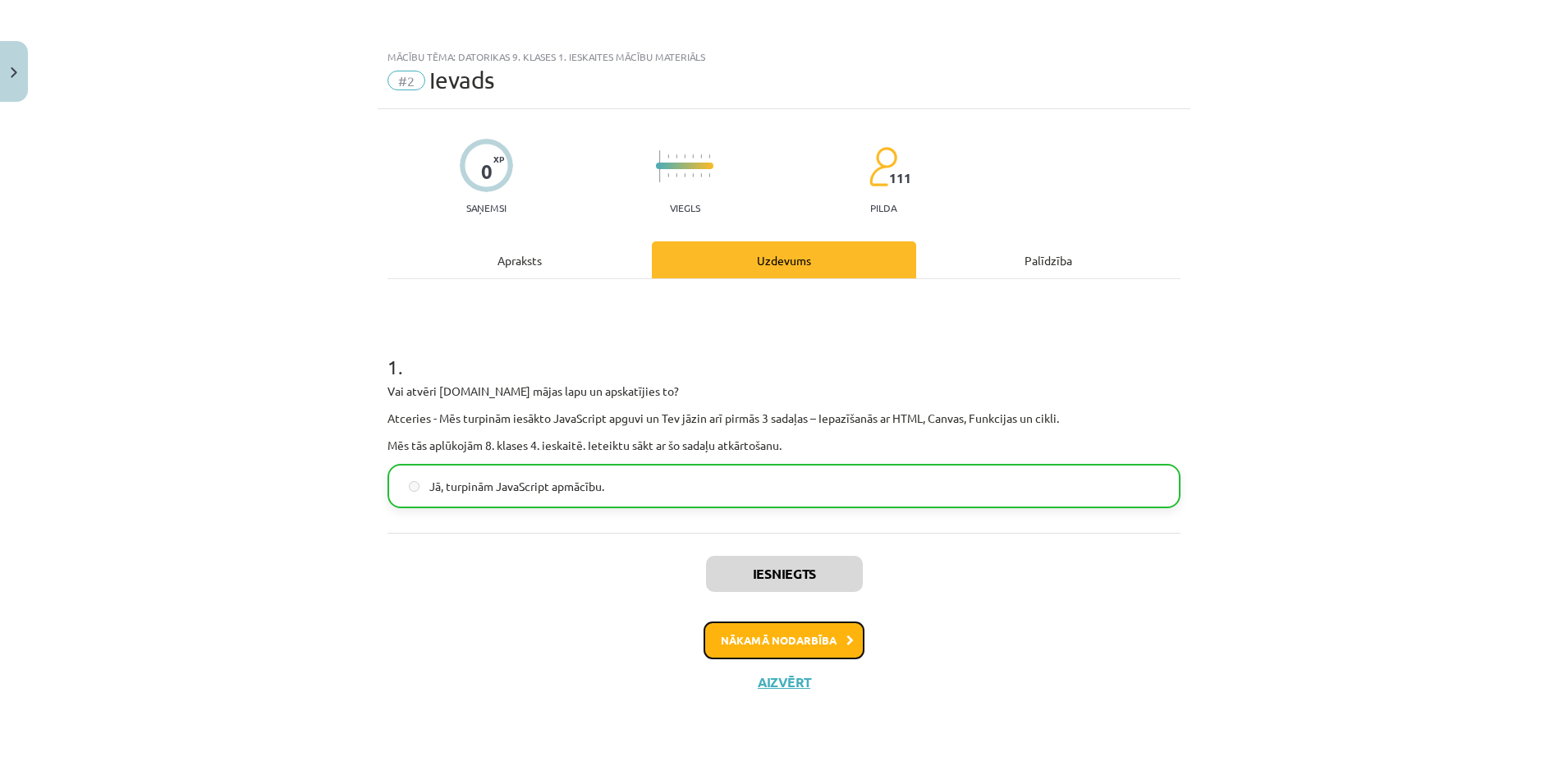
click at [814, 641] on button "Nākamā nodarbība" at bounding box center [784, 640] width 161 height 38
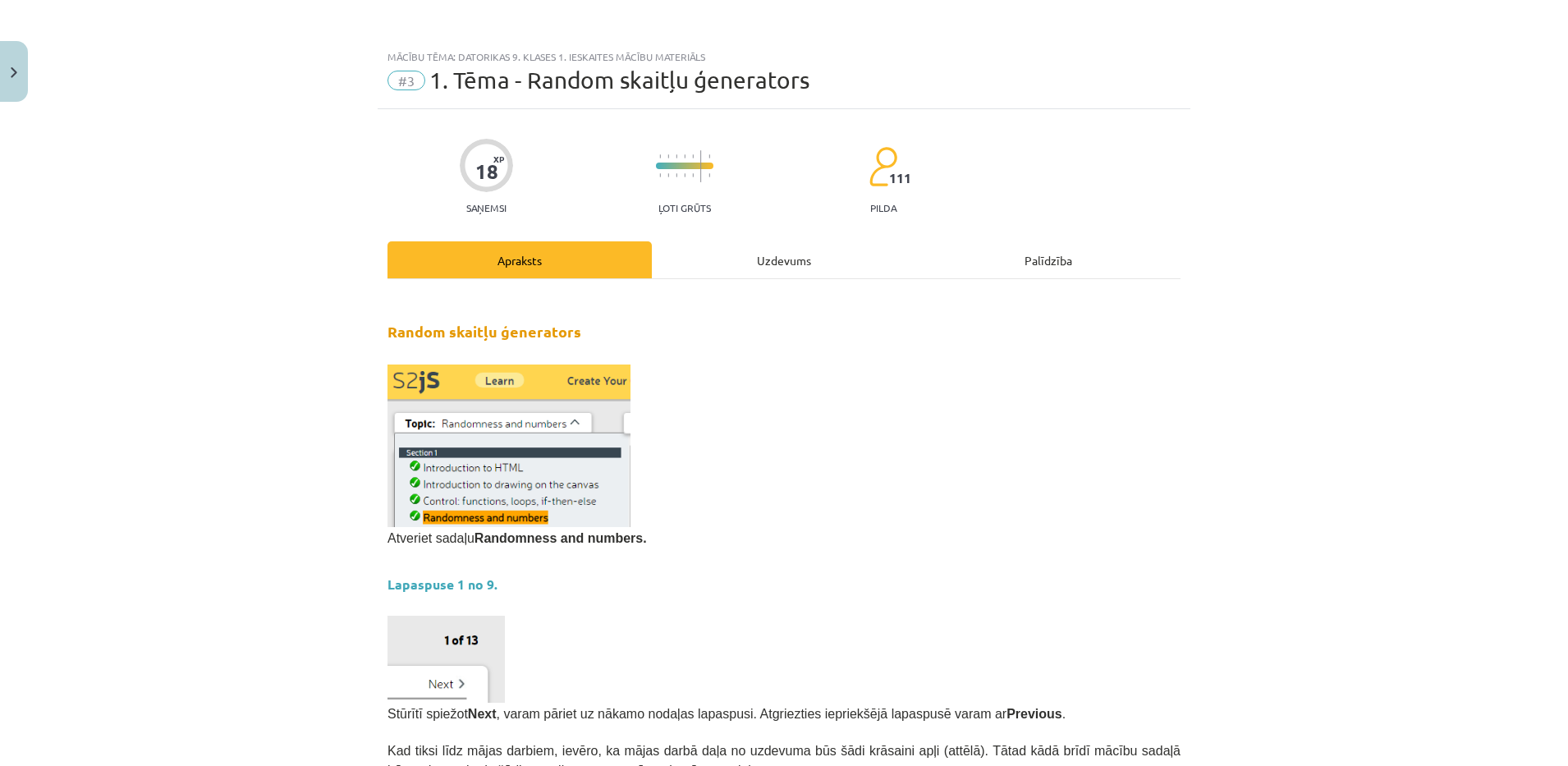
scroll to position [838, 0]
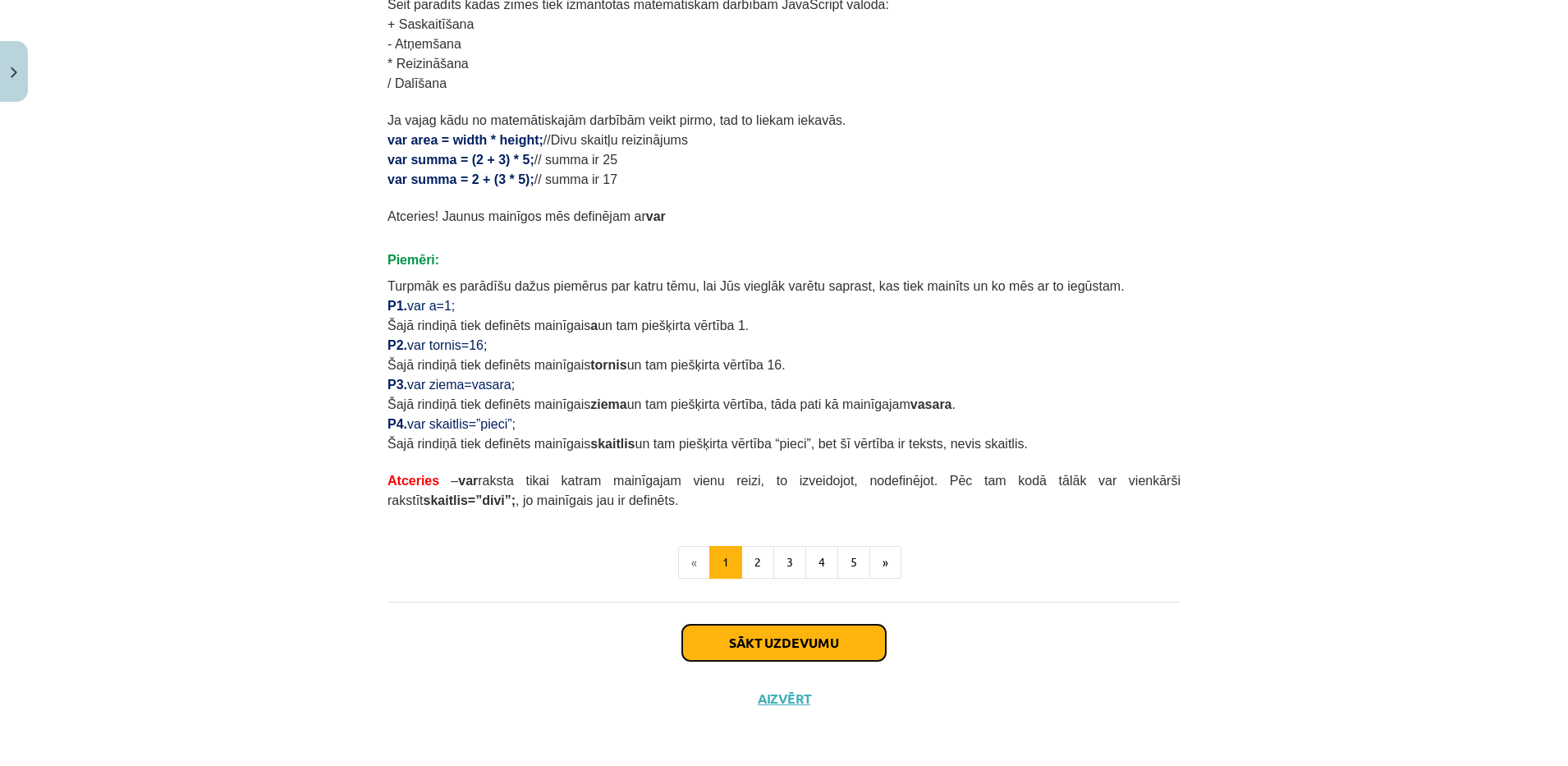
click at [825, 633] on button "Sākt uzdevumu" at bounding box center [784, 642] width 203 height 36
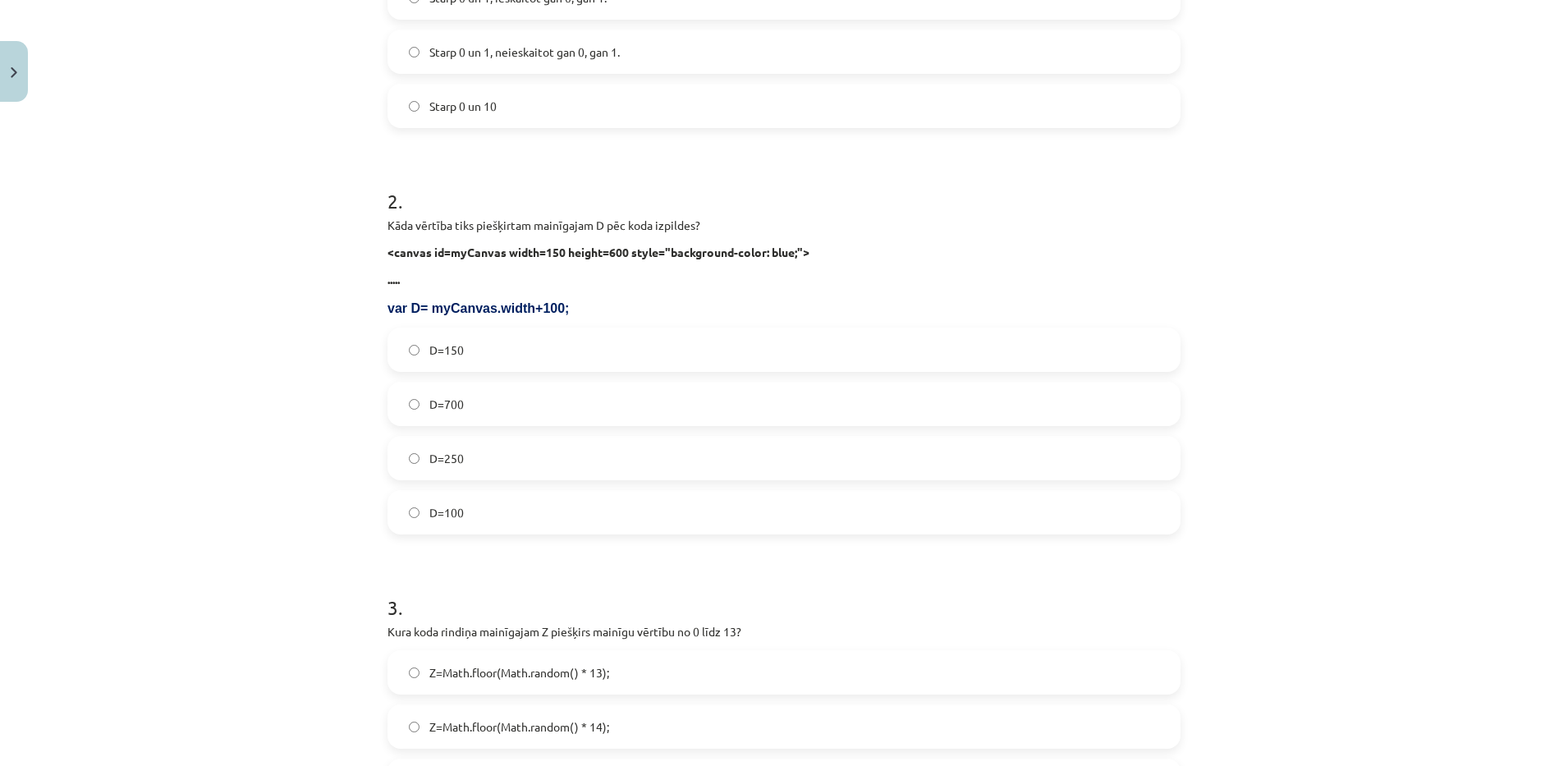
scroll to position [0, 0]
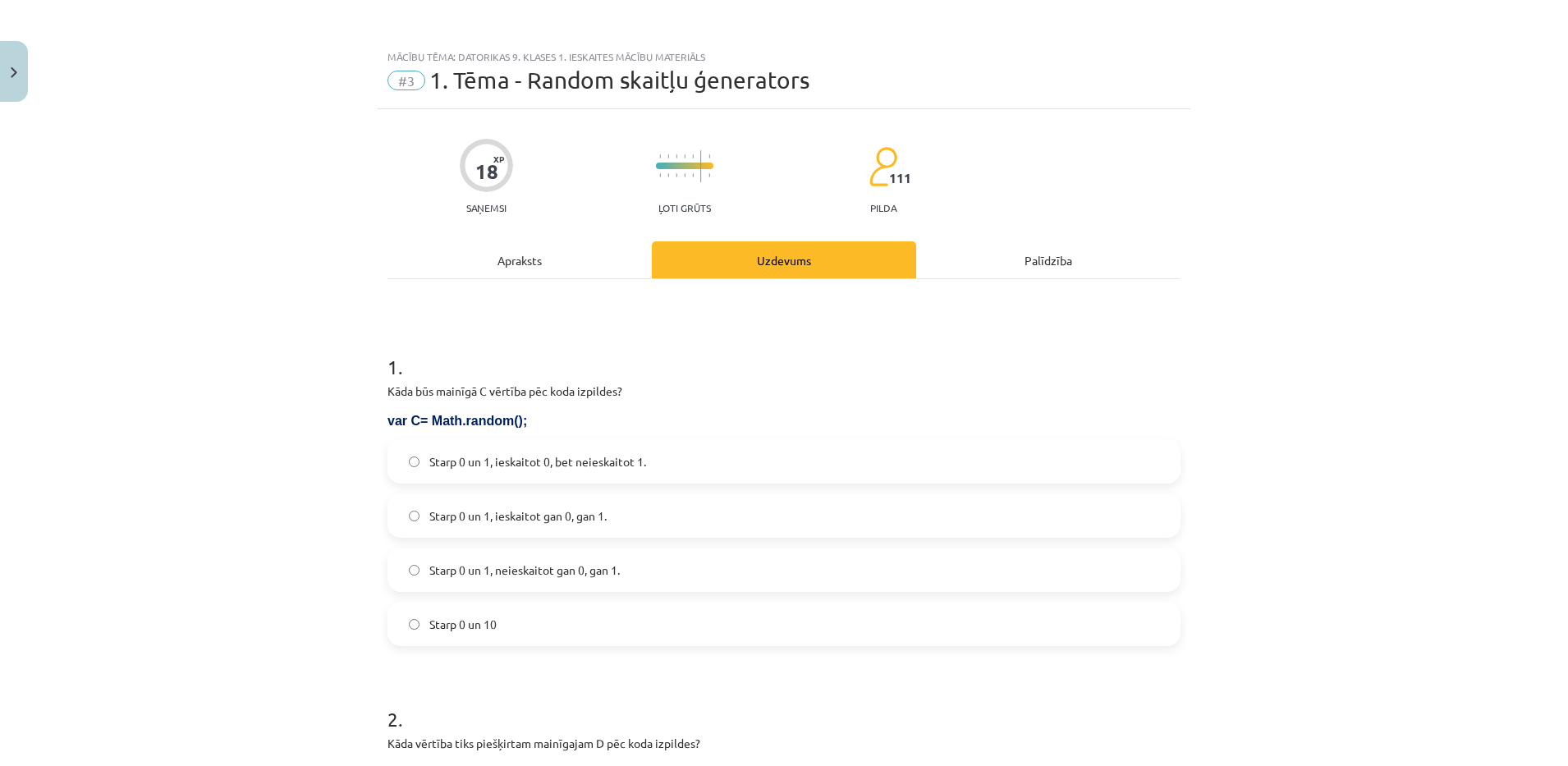
click at [606, 274] on div "Apraksts" at bounding box center [519, 260] width 264 height 37
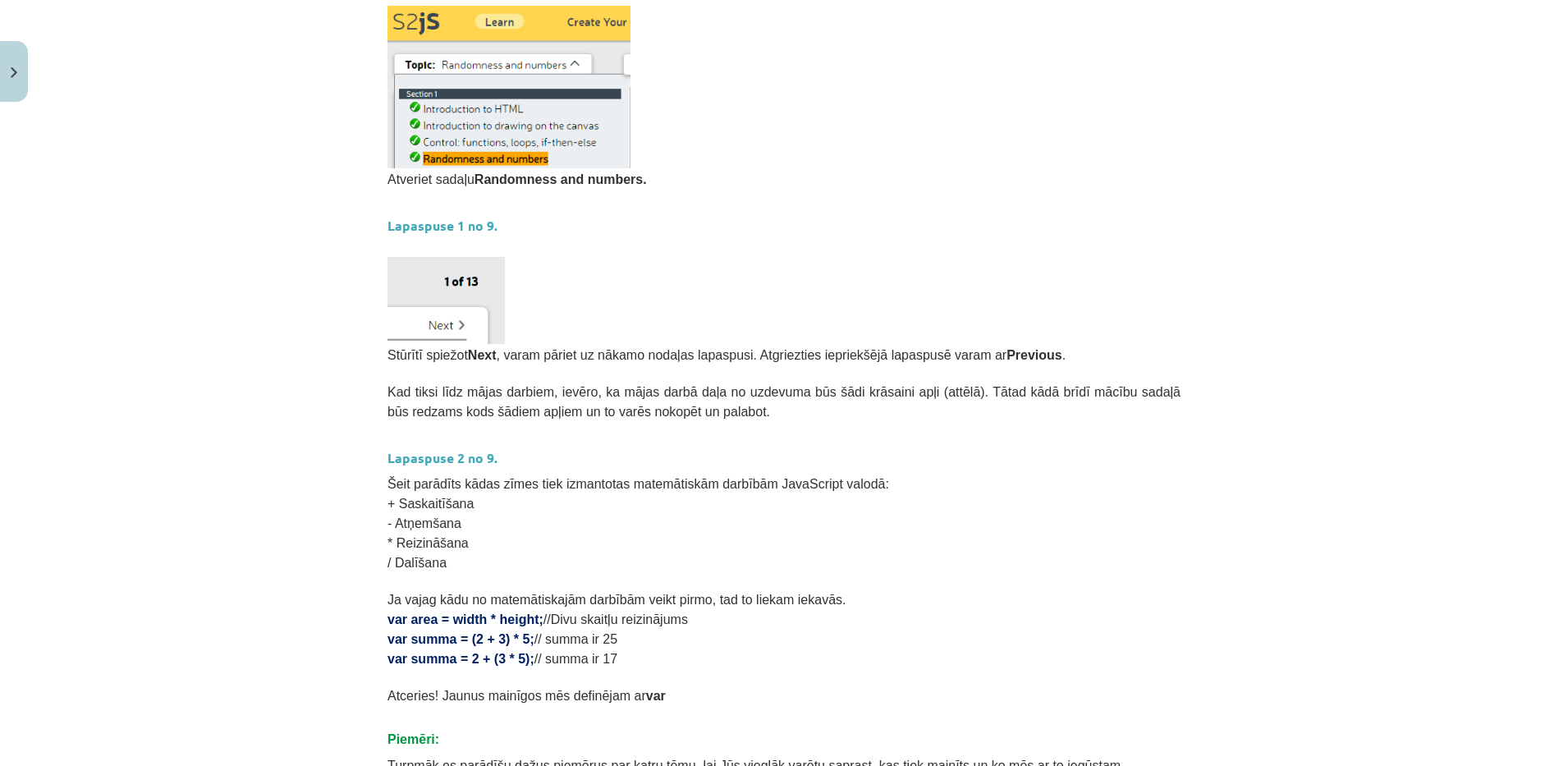
scroll to position [838, 0]
